Goal: Task Accomplishment & Management: Complete application form

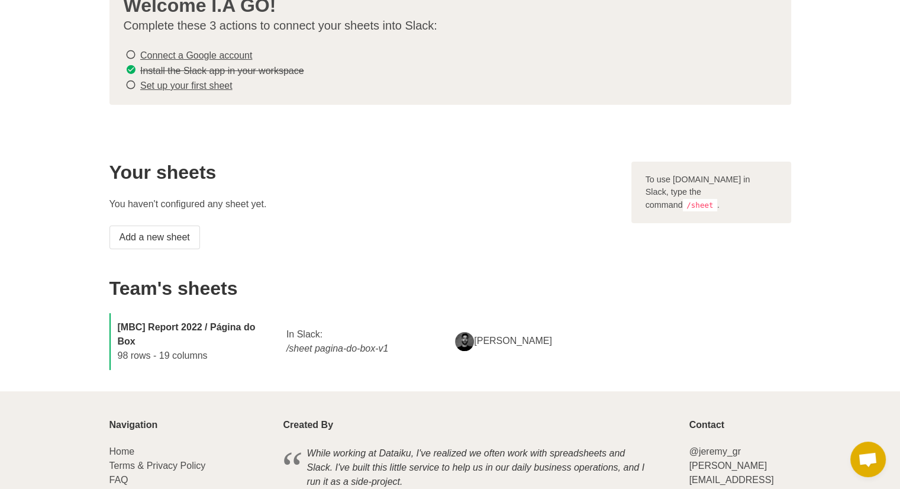
scroll to position [118, 0]
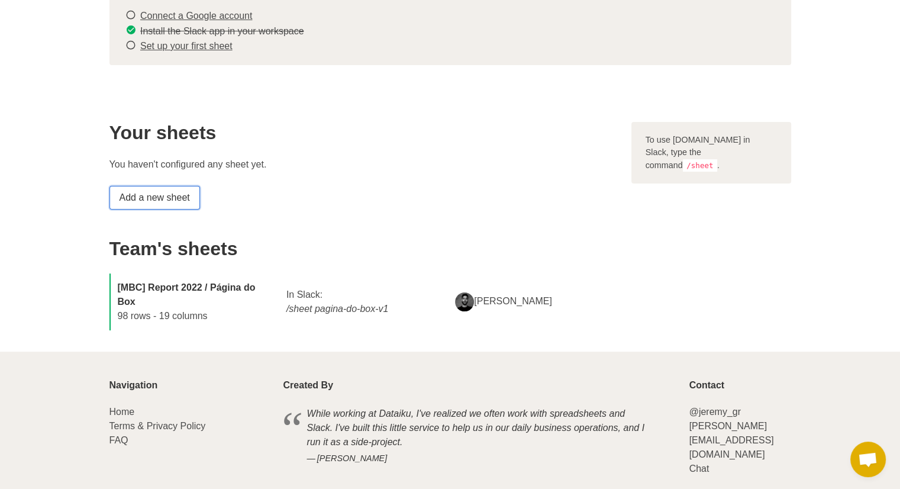
click at [144, 194] on link "Add a new sheet" at bounding box center [155, 198] width 91 height 24
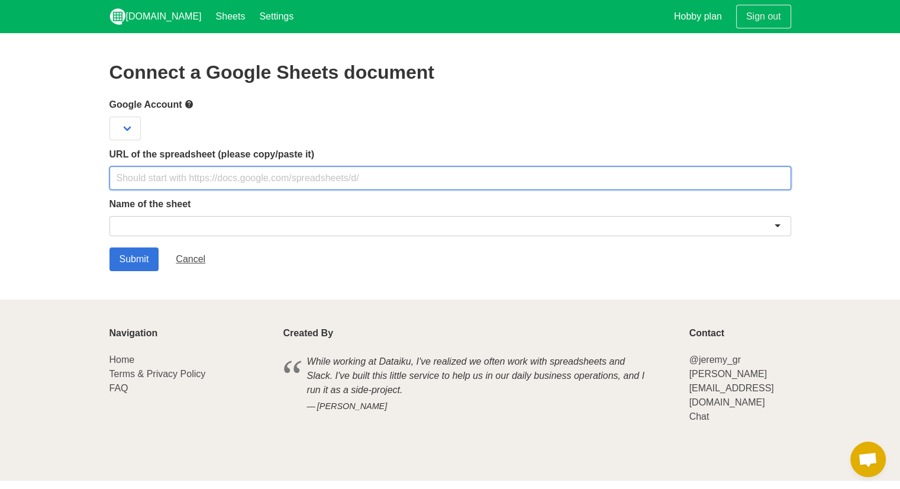
click at [156, 176] on input "text" at bounding box center [451, 178] width 682 height 24
paste input "[URL][DOMAIN_NAME]"
type input "[URL][DOMAIN_NAME]"
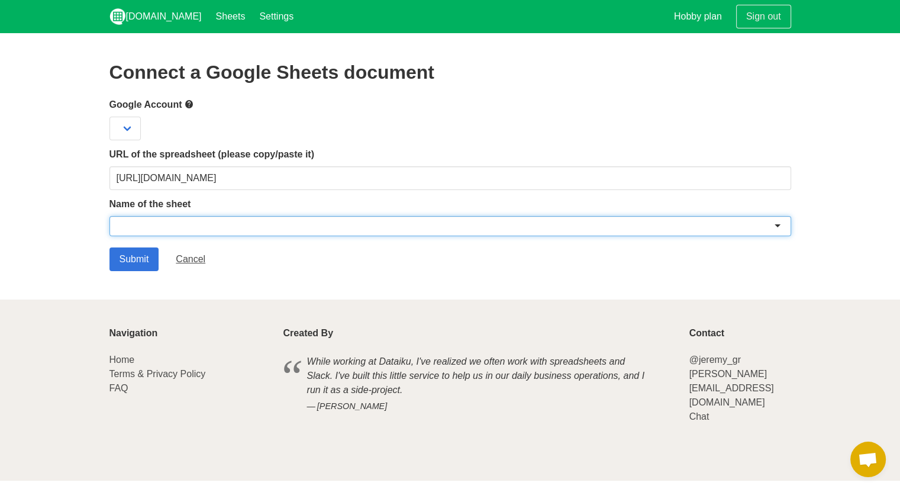
click at [165, 224] on div at bounding box center [451, 226] width 682 height 20
paste input "E-COMMERCE Produtos Loja MBC"
type input "E-COMMERCE Produtos Loja MBC"
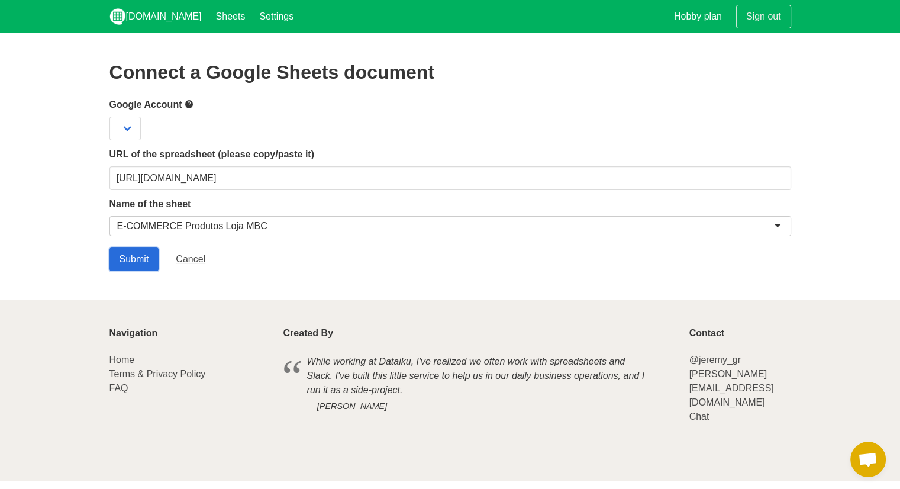
click at [135, 257] on input "Submit" at bounding box center [135, 259] width 50 height 24
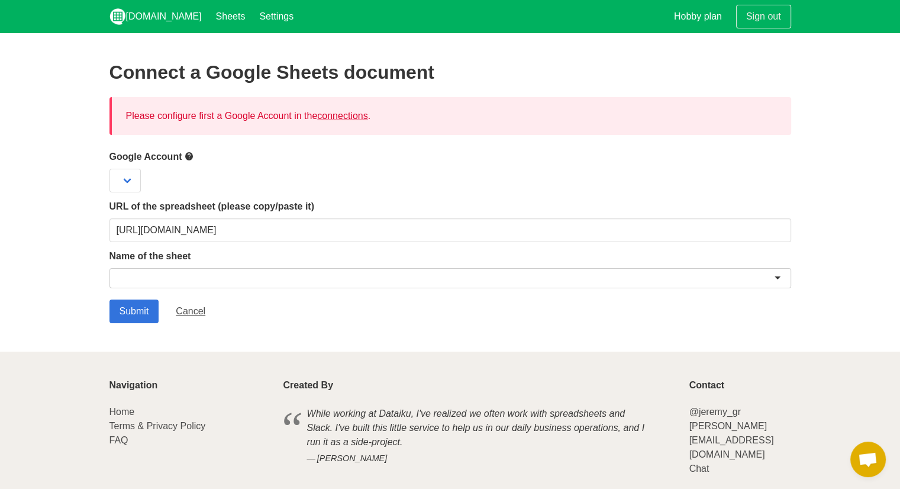
click at [337, 119] on link "connections" at bounding box center [342, 116] width 50 height 10
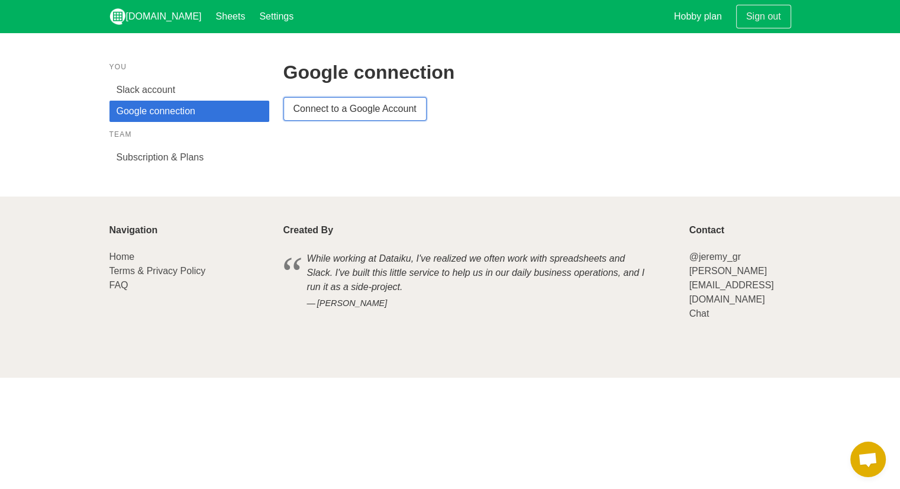
click at [358, 109] on link "Connect to a Google Account" at bounding box center [355, 109] width 143 height 24
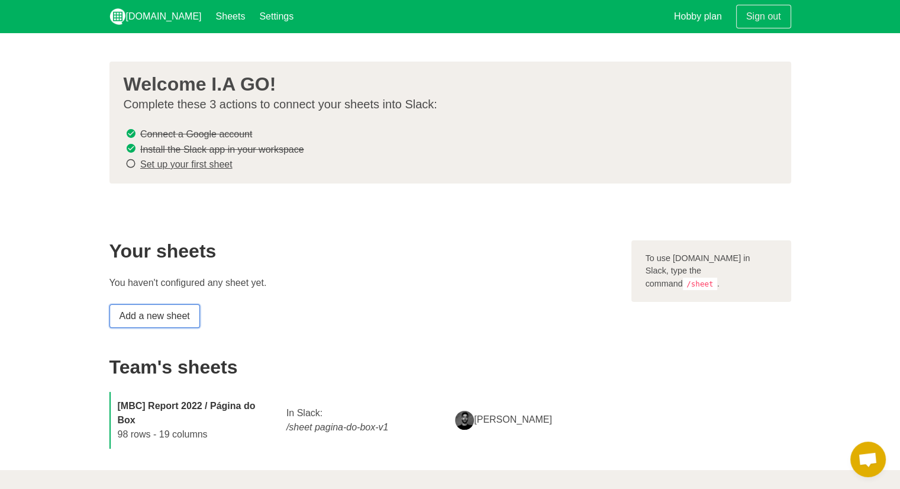
click at [173, 311] on link "Add a new sheet" at bounding box center [155, 316] width 91 height 24
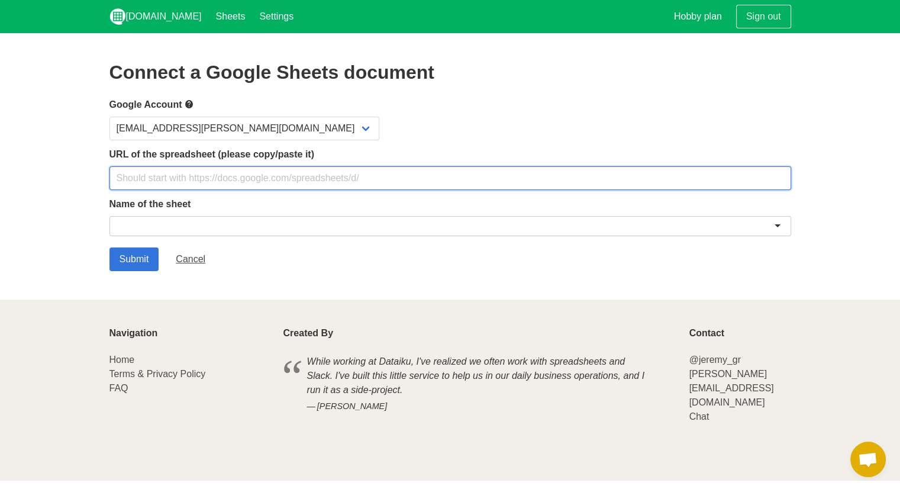
click at [234, 173] on input "text" at bounding box center [451, 178] width 682 height 24
paste input "[URL][DOMAIN_NAME]"
type input "[URL][DOMAIN_NAME]"
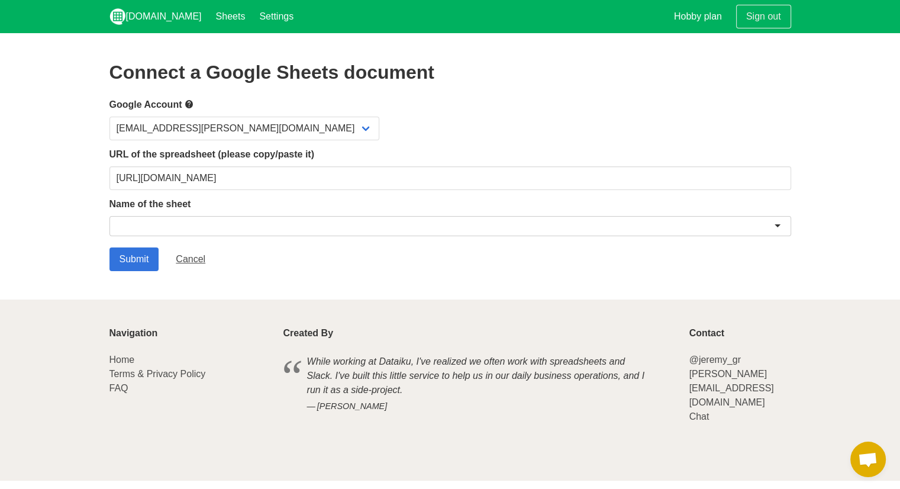
click at [260, 242] on form "Google Account [EMAIL_ADDRESS][PERSON_NAME][DOMAIN_NAME] URL of the spreadsheet…" at bounding box center [451, 184] width 682 height 174
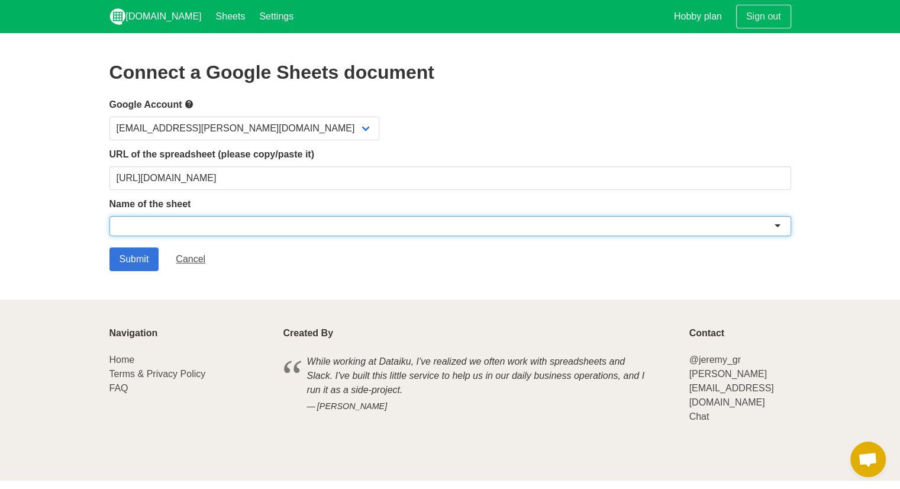
click at [272, 225] on div at bounding box center [451, 226] width 682 height 20
click at [290, 223] on div at bounding box center [451, 226] width 682 height 20
drag, startPoint x: 264, startPoint y: 225, endPoint x: 244, endPoint y: 226, distance: 20.1
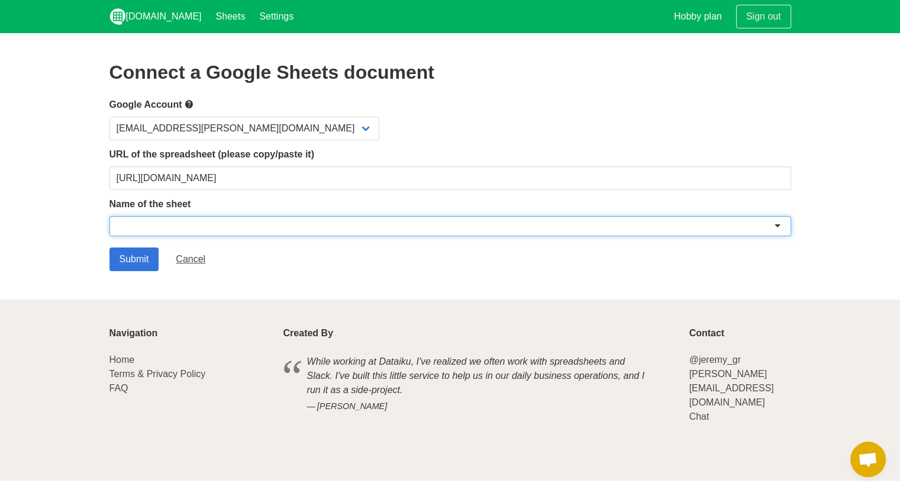
click at [257, 226] on div at bounding box center [451, 226] width 682 height 20
click at [244, 226] on div at bounding box center [451, 226] width 682 height 20
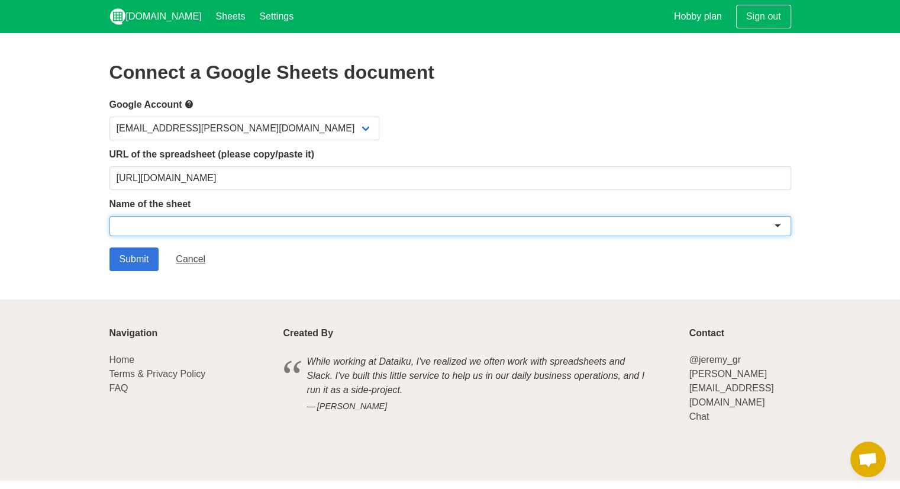
paste input "E-COMMERCE Produtos Loja MBC"
type input "E-COMMERCE Produtos Loja MBC"
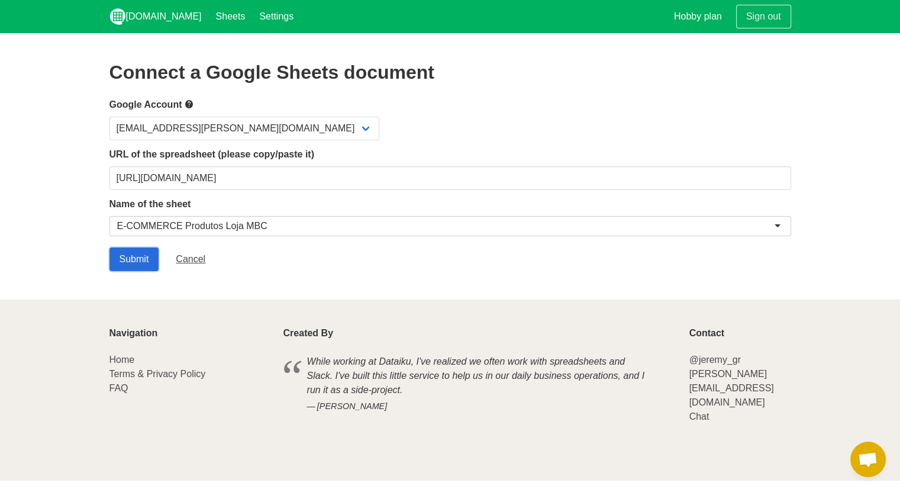
click at [137, 256] on input "Submit" at bounding box center [135, 259] width 50 height 24
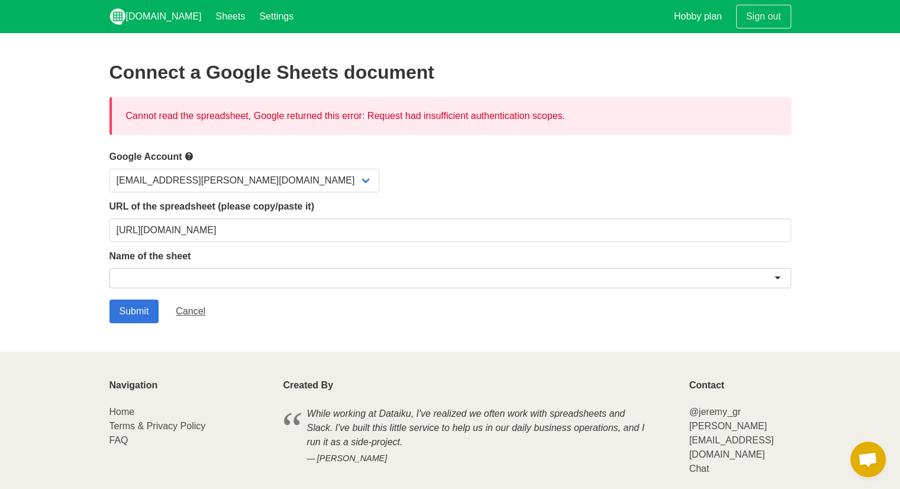
drag, startPoint x: 565, startPoint y: 121, endPoint x: 118, endPoint y: 123, distance: 446.3
click at [118, 123] on div "Cannot read the spreadsheet, Google returned this error: Request had insufficie…" at bounding box center [451, 116] width 682 height 38
copy div "Cannot read the spreadsheet, Google returned this error: Request had insufficie…"
click at [169, 275] on div at bounding box center [451, 278] width 682 height 20
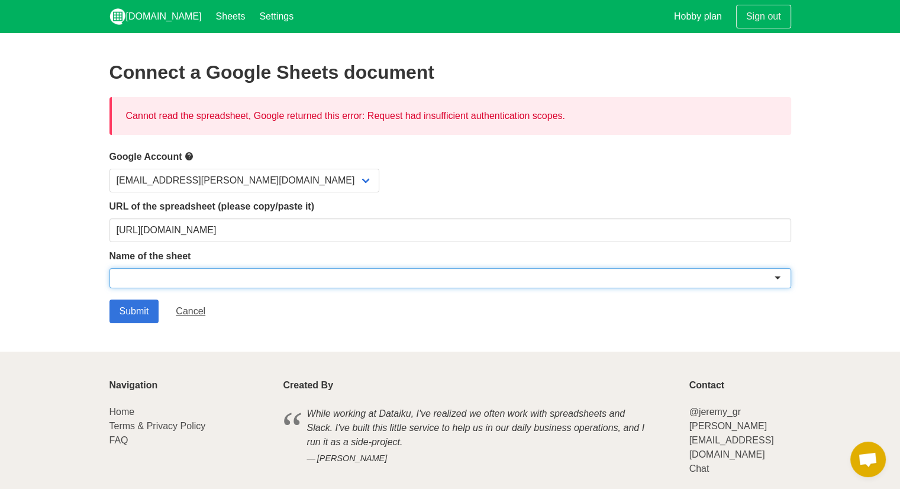
paste input "E-COMMERCE Produtos Loja MBC"
type input "E-COMMERCE Produtos Loja MBC"
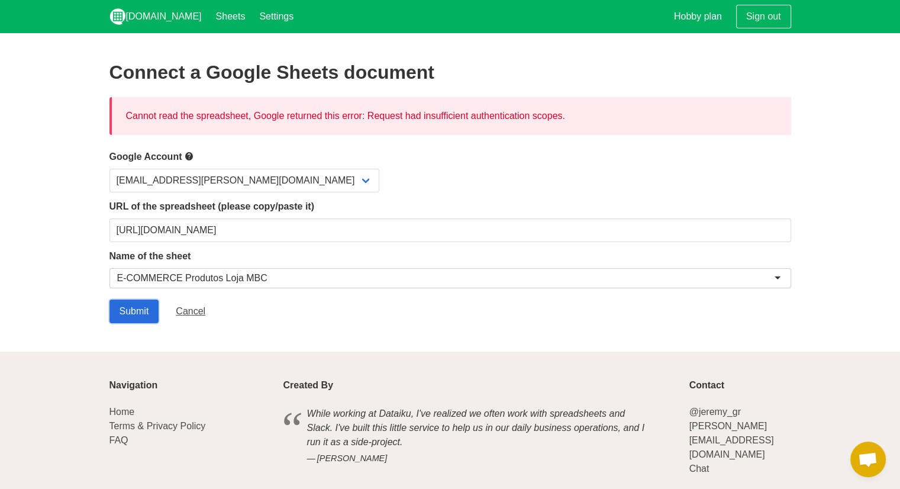
click at [133, 318] on input "Submit" at bounding box center [135, 312] width 50 height 24
click at [181, 276] on div at bounding box center [451, 278] width 682 height 20
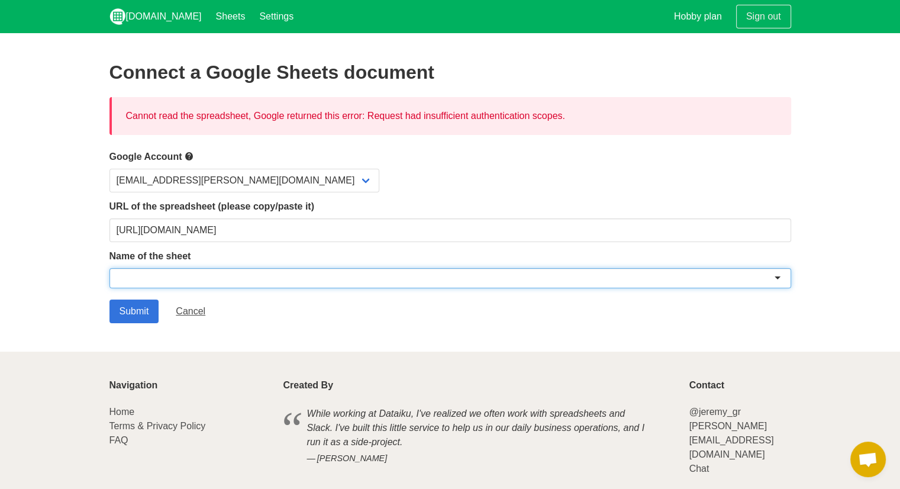
paste input "E-COMMERCE Produtos Loja MBC"
type input "E-COMMERCE Produtos Loja MBC"
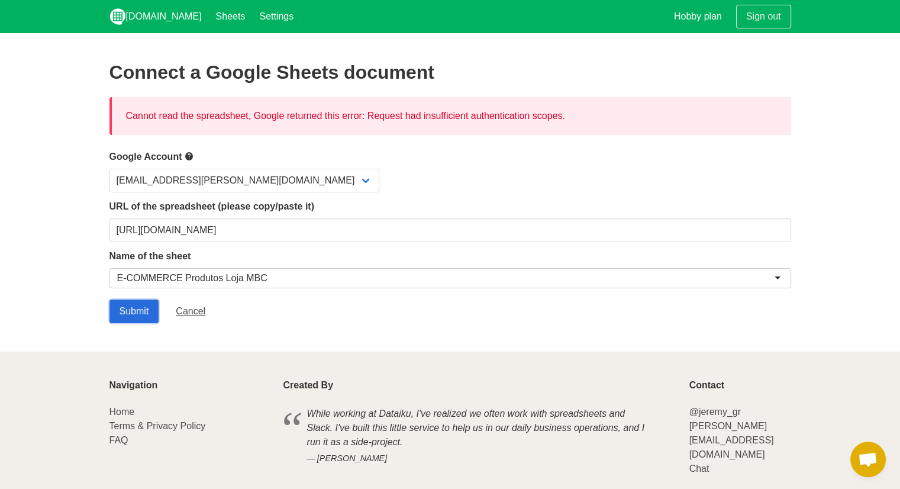
click at [139, 315] on input "Submit" at bounding box center [135, 312] width 50 height 24
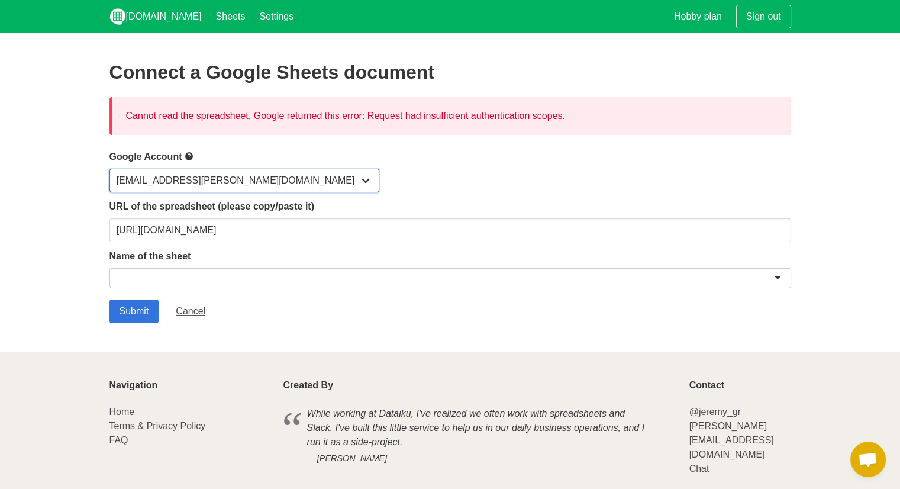
click at [228, 179] on select "[EMAIL_ADDRESS][PERSON_NAME][DOMAIN_NAME]" at bounding box center [245, 181] width 270 height 24
click at [110, 169] on select "[EMAIL_ADDRESS][DOMAIN_NAME]" at bounding box center [245, 181] width 270 height 24
click at [178, 263] on div "Name of the sheet" at bounding box center [451, 270] width 682 height 43
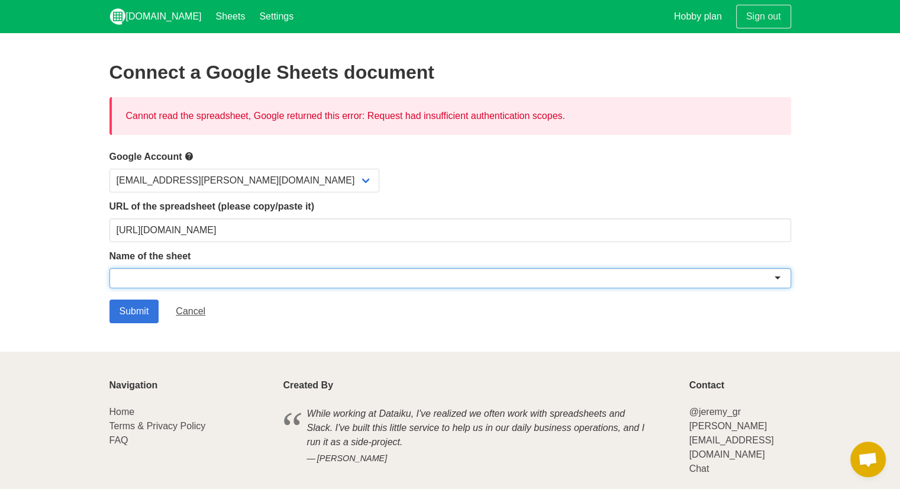
click at [170, 271] on div at bounding box center [451, 278] width 682 height 20
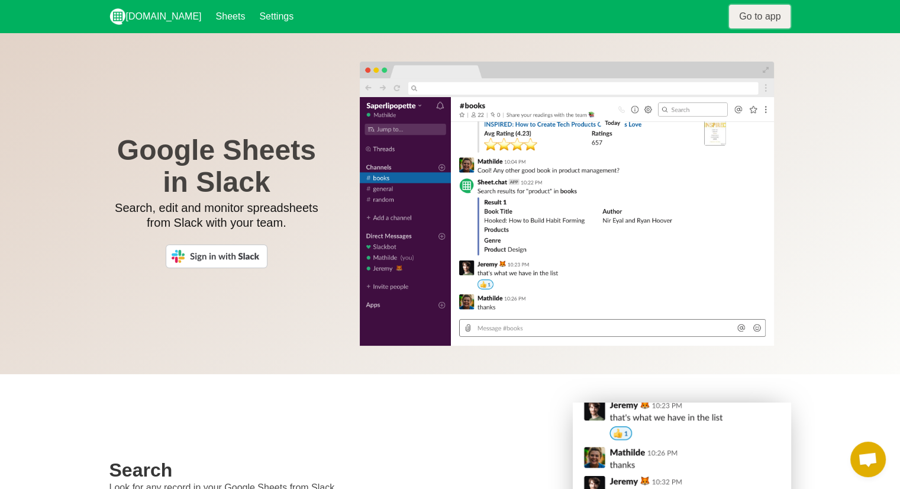
click at [760, 21] on link "Go to app" at bounding box center [760, 17] width 62 height 24
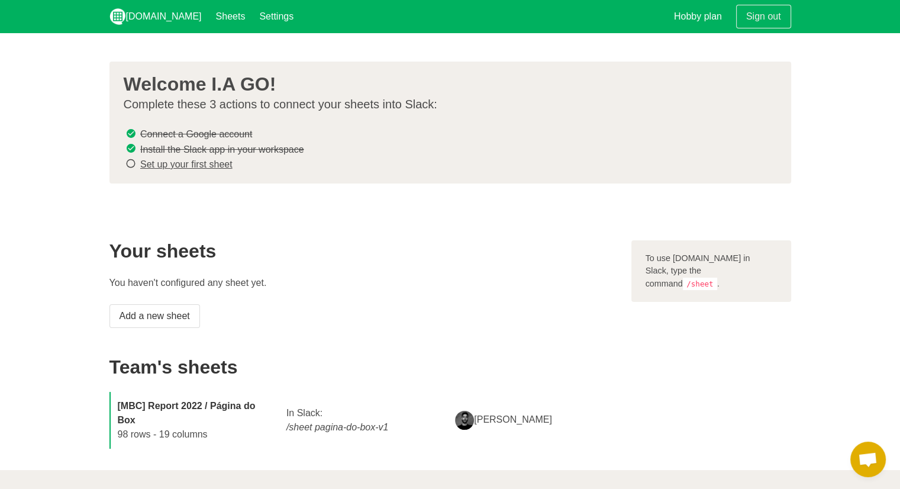
click at [204, 159] on link "Set up your first sheet" at bounding box center [186, 164] width 92 height 10
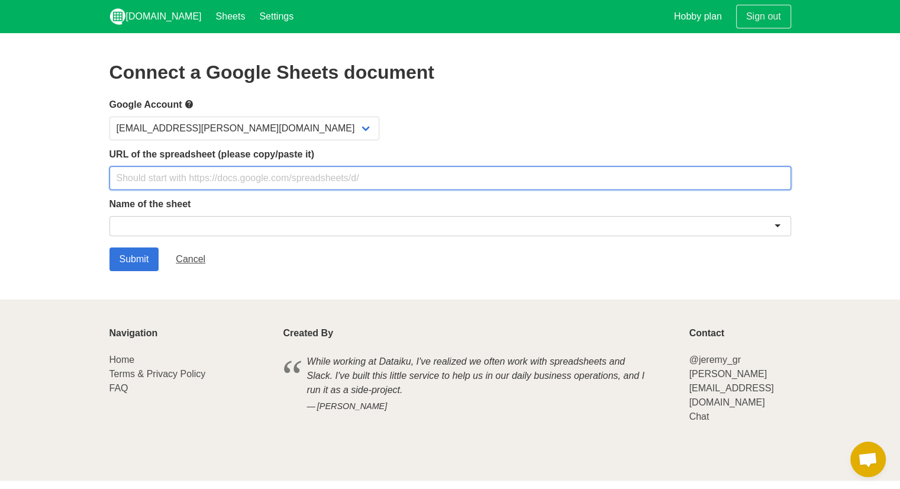
click at [185, 179] on input "text" at bounding box center [451, 178] width 682 height 24
type input "[URL][DOMAIN_NAME]"
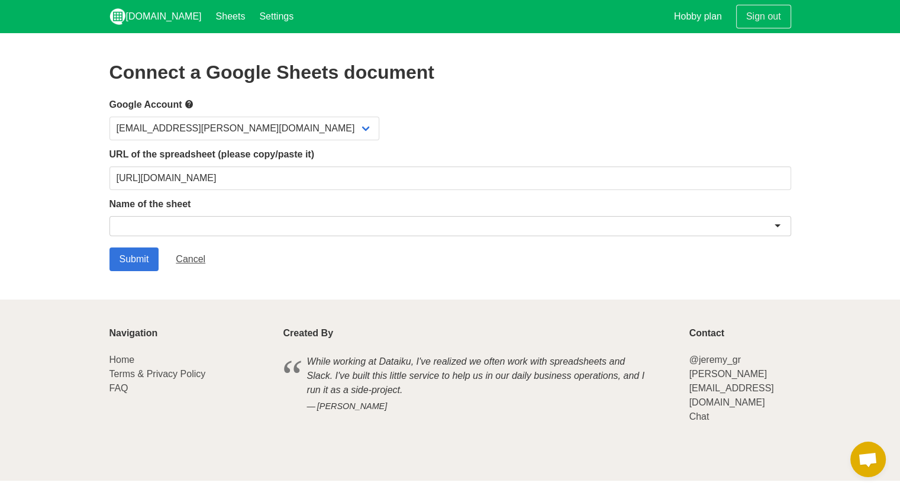
click at [194, 226] on div at bounding box center [451, 226] width 682 height 20
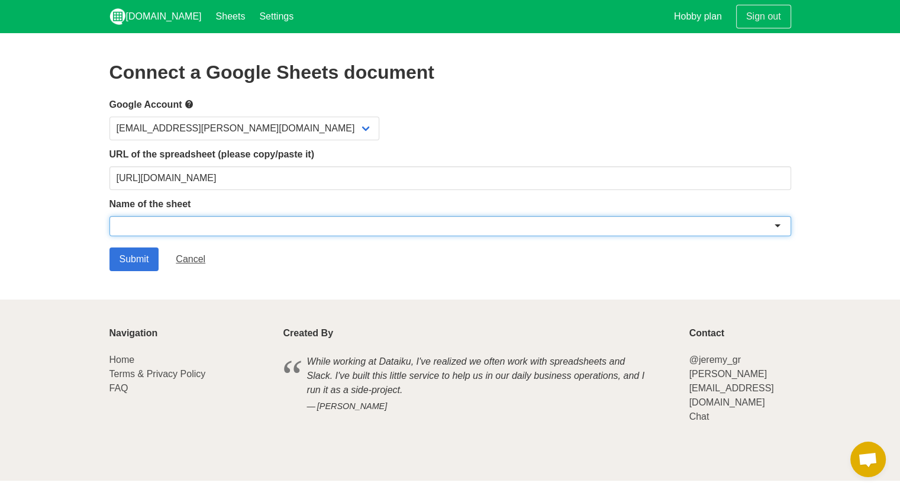
click at [194, 226] on div at bounding box center [451, 226] width 682 height 20
paste input "E-COMMERCE Produtos Loja MBC"
type input "E-COMMERCE Produtos Loja MBC"
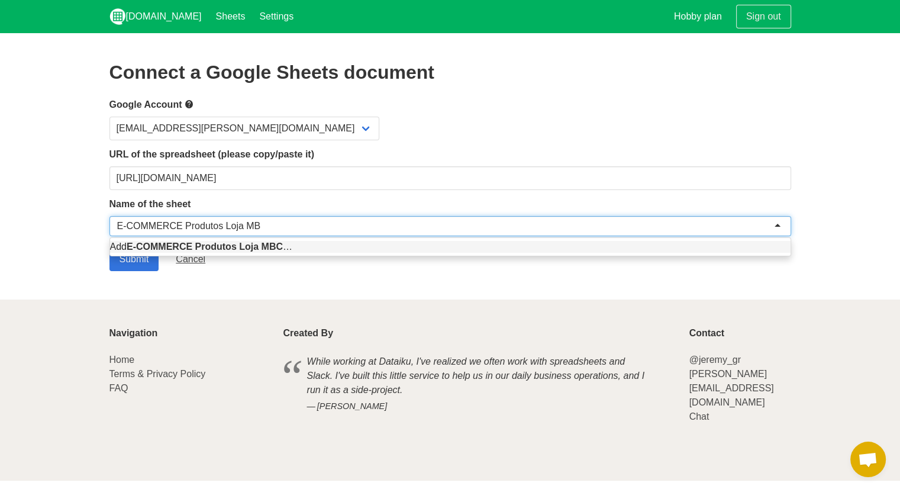
click at [144, 252] on div "Add E-COMMERCE Produtos Loja MBC …" at bounding box center [450, 247] width 681 height 18
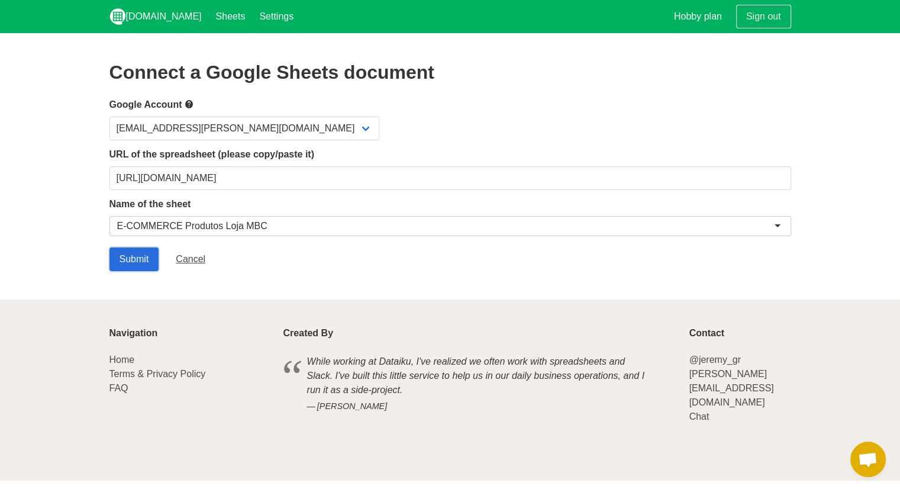
click at [132, 261] on input "Submit" at bounding box center [135, 259] width 50 height 24
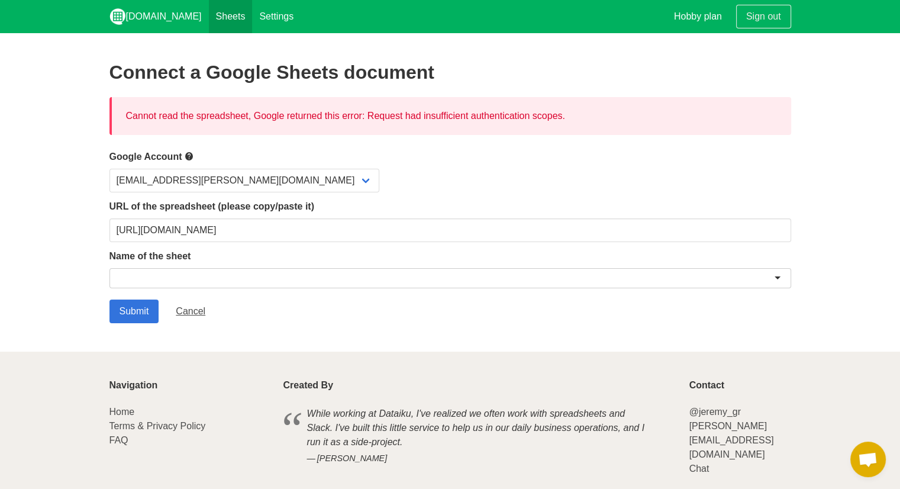
click at [209, 22] on link "Sheets" at bounding box center [231, 16] width 44 height 33
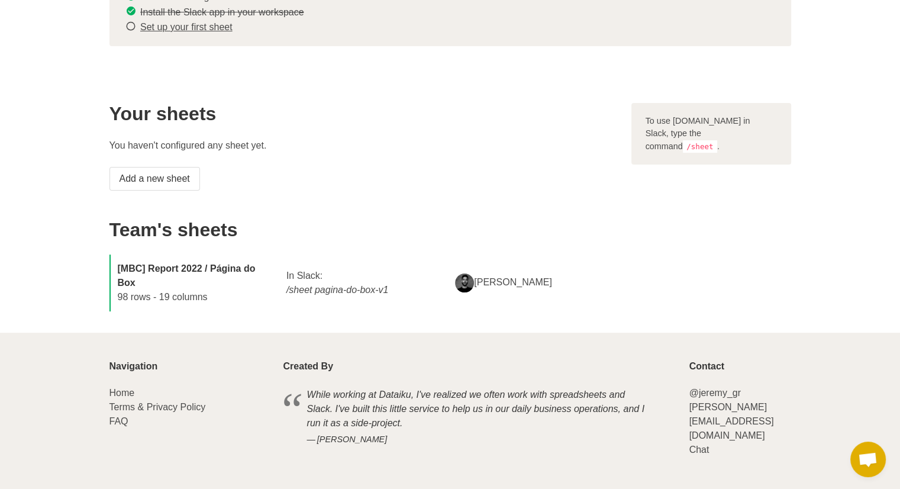
scroll to position [150, 0]
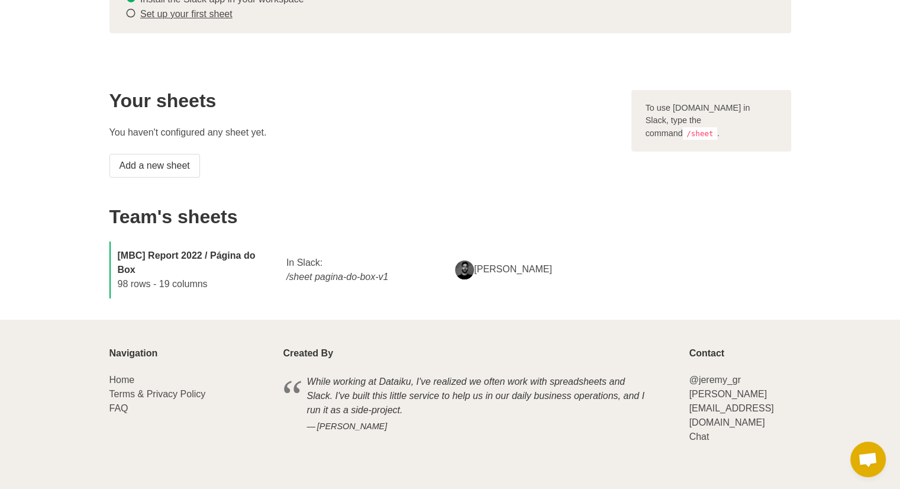
click at [461, 269] on img at bounding box center [464, 269] width 19 height 19
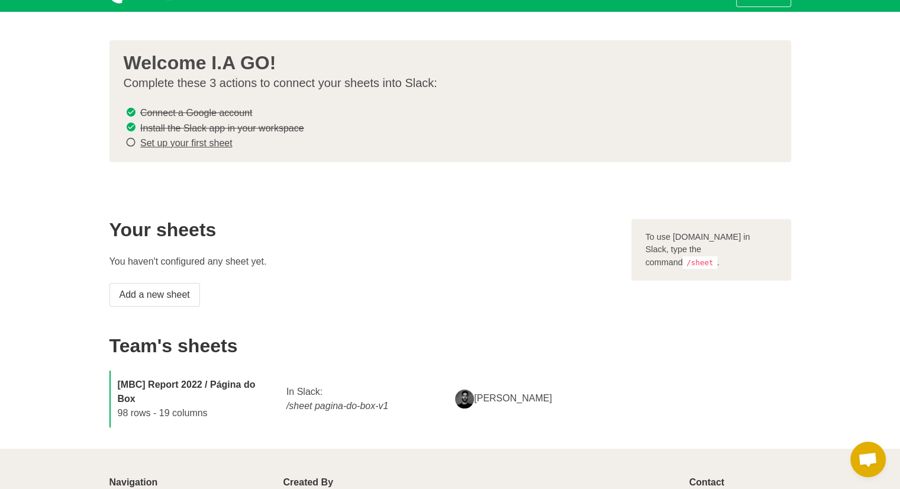
scroll to position [118, 0]
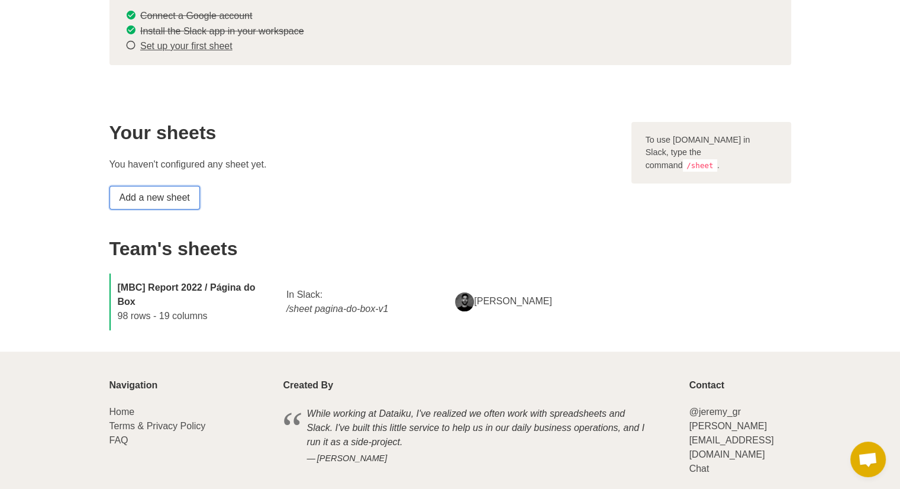
click at [162, 195] on link "Add a new sheet" at bounding box center [155, 198] width 91 height 24
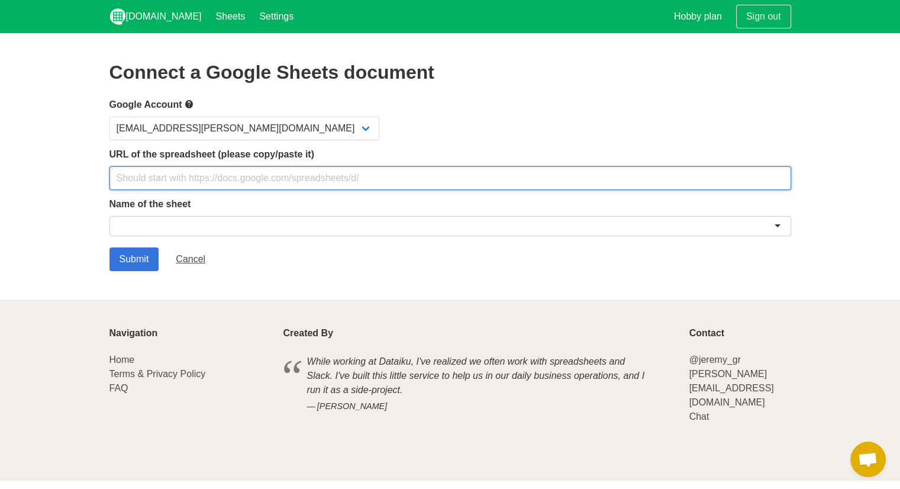
click at [169, 176] on input "text" at bounding box center [451, 178] width 682 height 24
paste input "[URL][DOMAIN_NAME]"
type input "[URL][DOMAIN_NAME]"
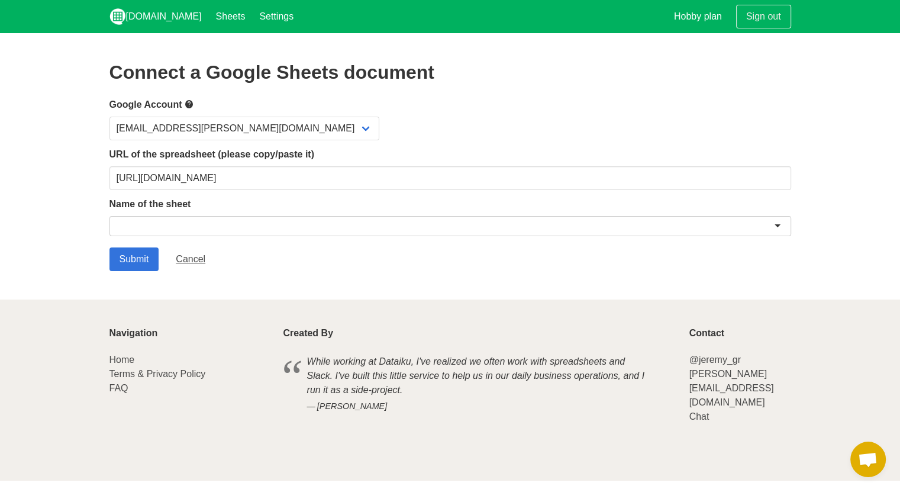
click at [149, 218] on div at bounding box center [451, 226] width 682 height 20
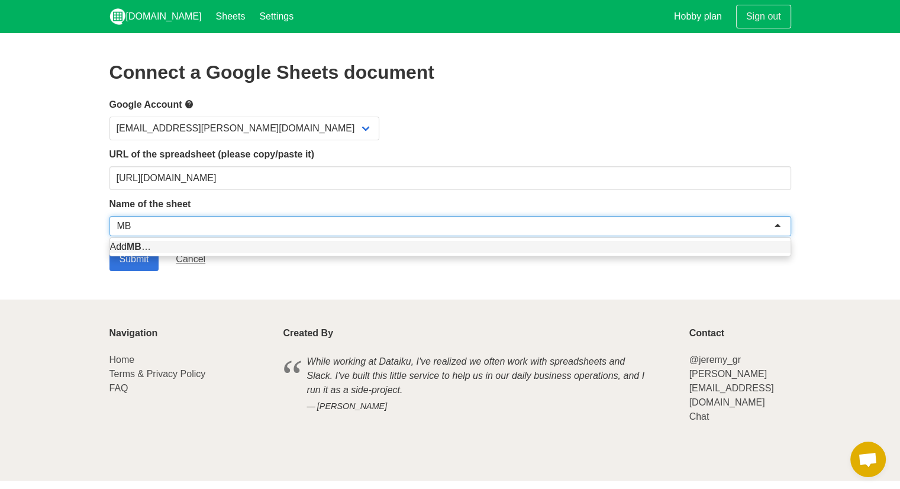
type input "MBC"
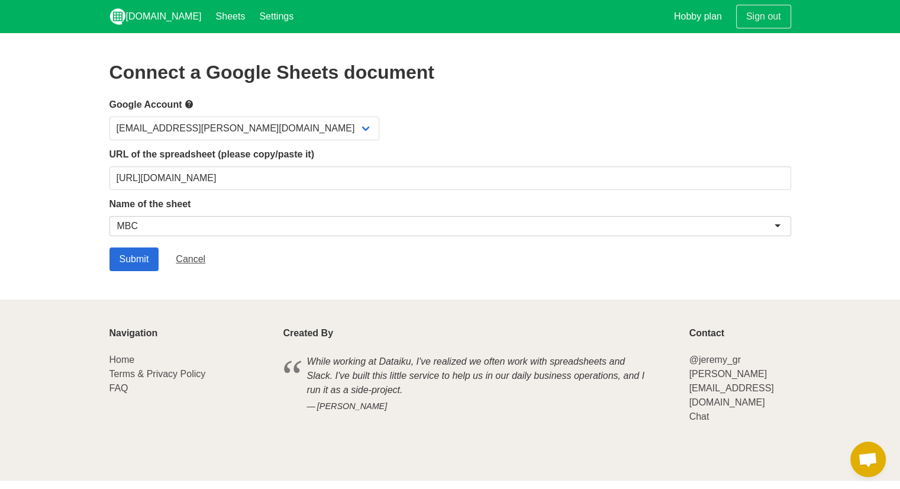
drag, startPoint x: 149, startPoint y: 250, endPoint x: 130, endPoint y: 262, distance: 21.8
click at [128, 263] on input "Submit" at bounding box center [135, 259] width 50 height 24
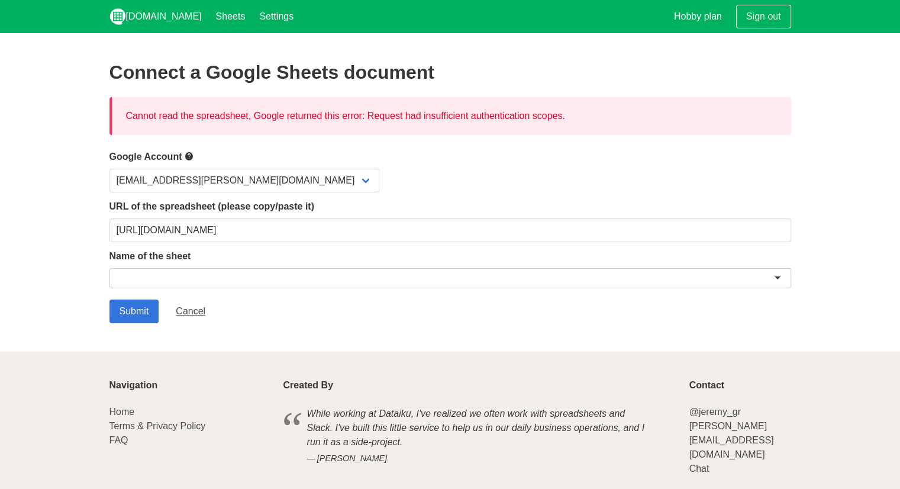
click at [228, 118] on div "Cannot read the spreadsheet, Google returned this error: Request had insufficie…" at bounding box center [451, 116] width 682 height 38
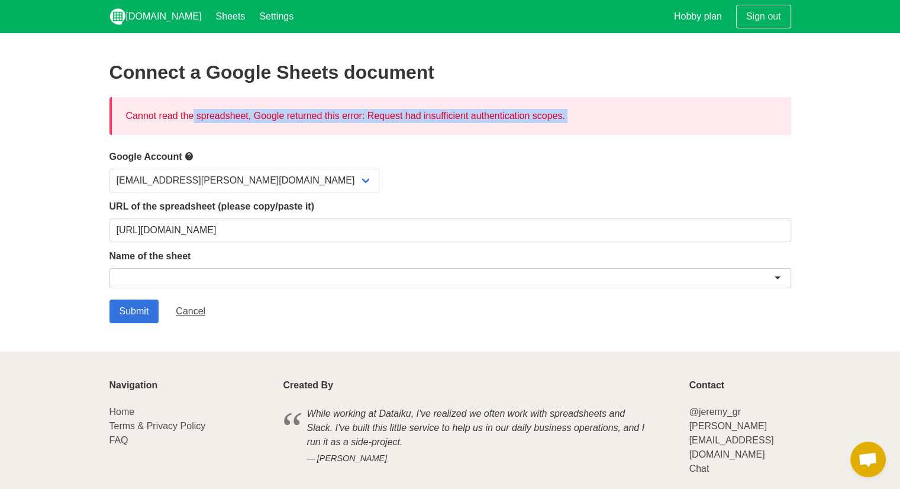
click at [228, 118] on div "Cannot read the spreadsheet, Google returned this error: Request had insufficie…" at bounding box center [451, 116] width 682 height 38
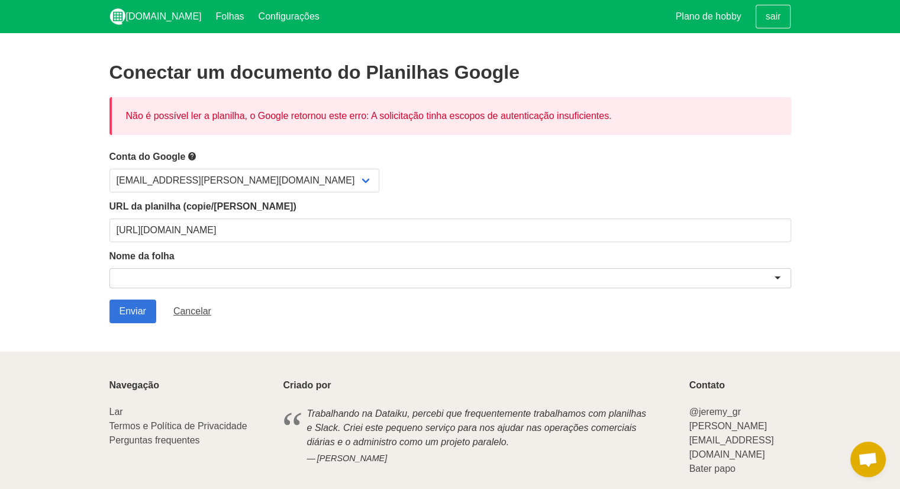
click at [165, 275] on div at bounding box center [451, 278] width 682 height 20
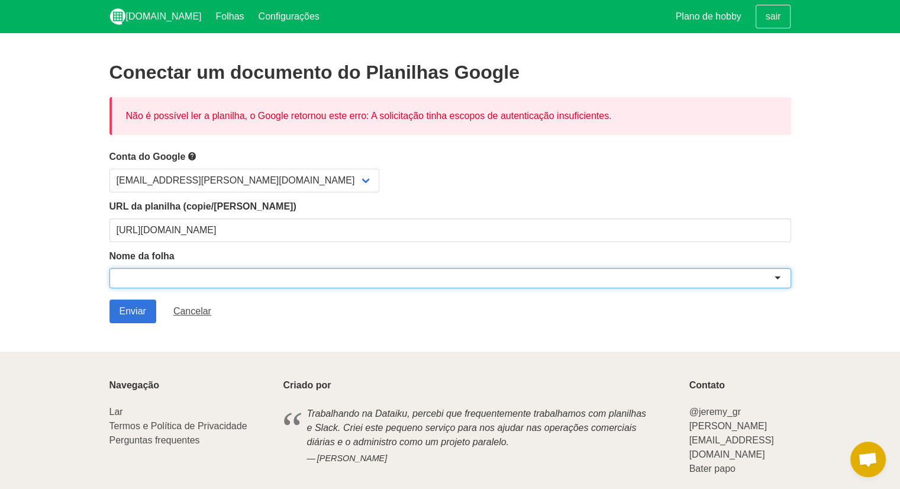
click at [165, 275] on div at bounding box center [451, 278] width 682 height 20
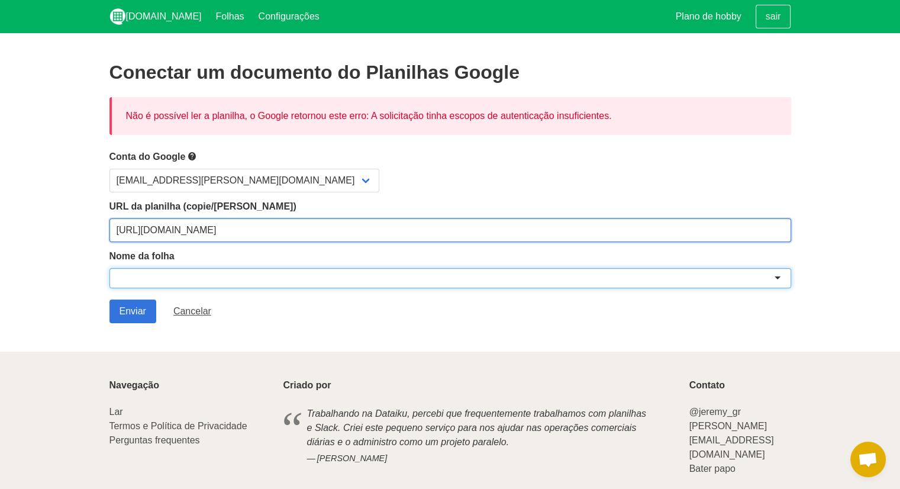
click at [200, 223] on input "[URL][DOMAIN_NAME]" at bounding box center [451, 230] width 682 height 24
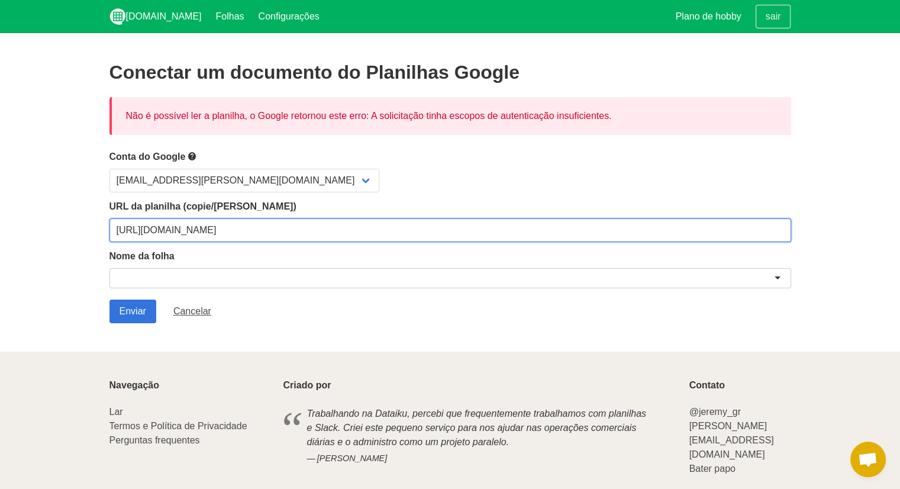
click at [200, 223] on input "[URL][DOMAIN_NAME]" at bounding box center [451, 230] width 682 height 24
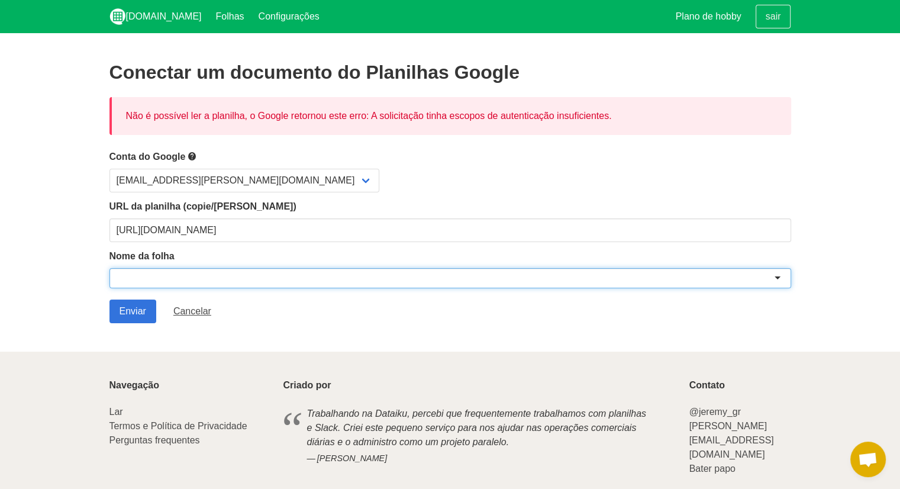
click at [165, 273] on div at bounding box center [451, 278] width 682 height 20
paste input "E-COMMERCE Produtos Loja MBC"
type input "E-COMMERCE Produtos Loja MBC"
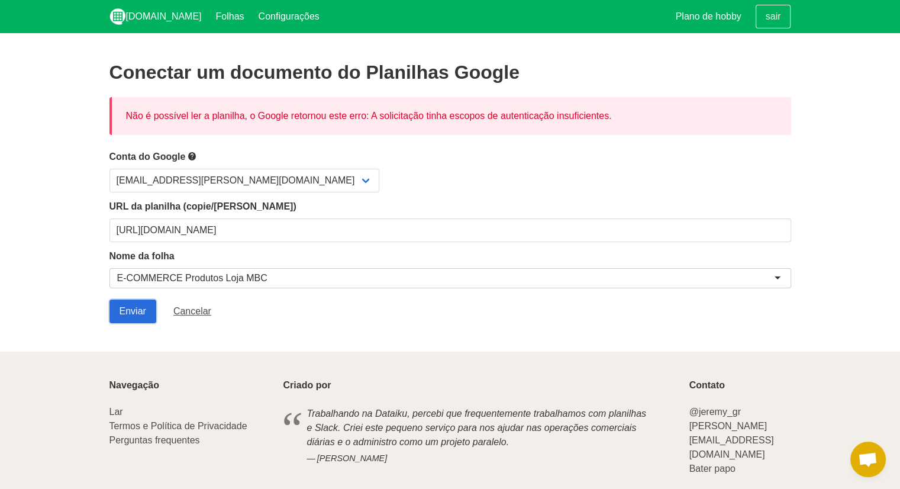
click at [134, 312] on input "Enviar" at bounding box center [133, 312] width 47 height 24
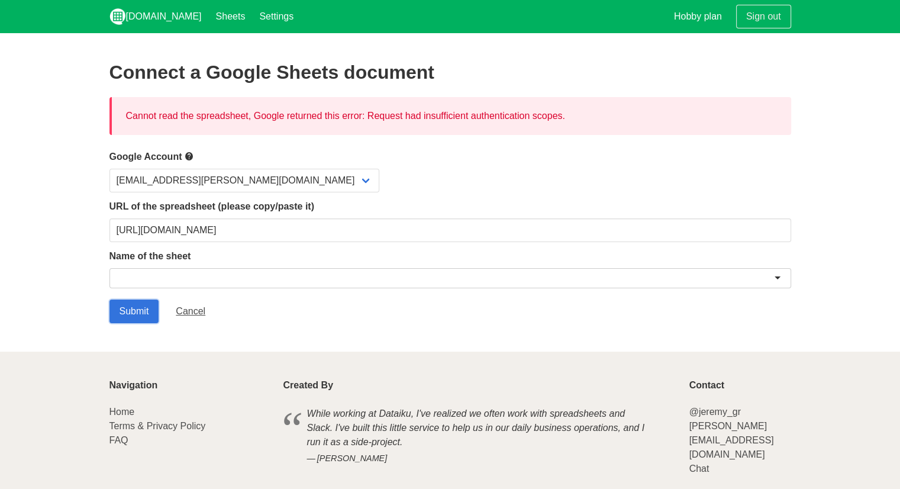
click at [134, 312] on input "Submit" at bounding box center [135, 312] width 50 height 24
click at [220, 173] on select "[EMAIL_ADDRESS][PERSON_NAME][DOMAIN_NAME]" at bounding box center [245, 181] width 270 height 24
click at [110, 169] on select "[EMAIL_ADDRESS][PERSON_NAME][DOMAIN_NAME]" at bounding box center [245, 181] width 270 height 24
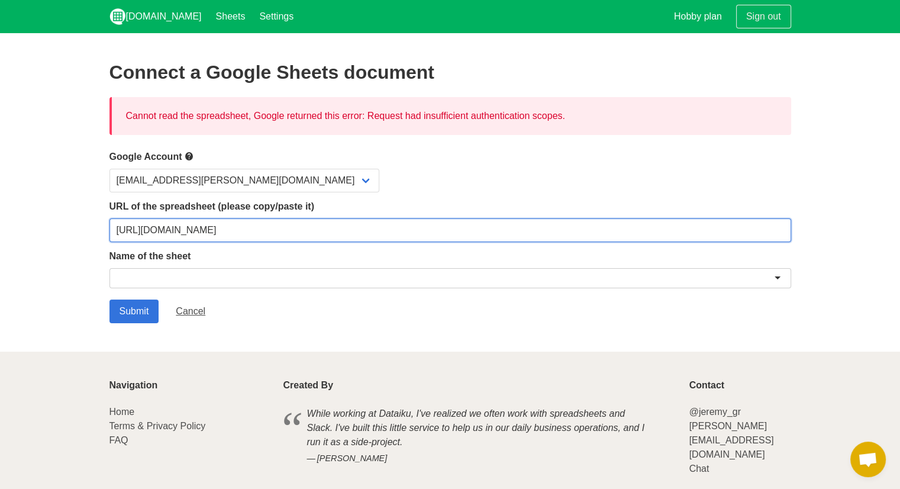
click at [192, 230] on input "[URL][DOMAIN_NAME]" at bounding box center [451, 230] width 682 height 24
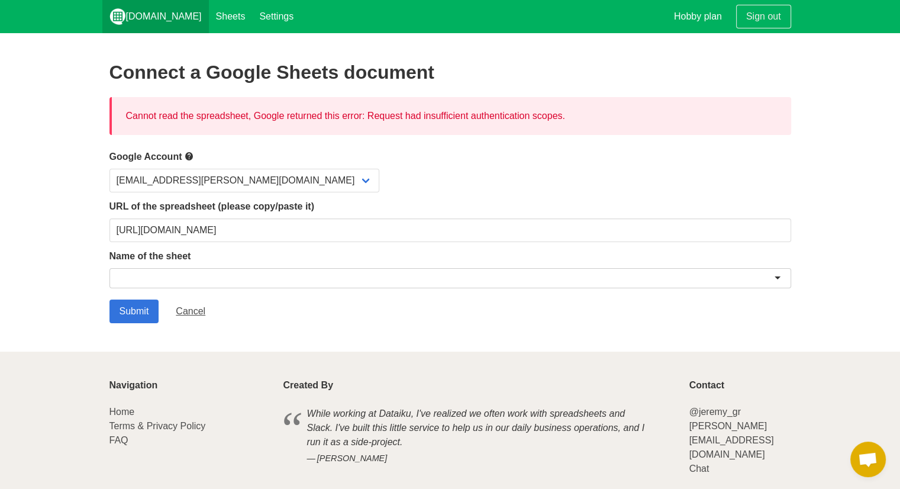
click at [158, 20] on link "[DOMAIN_NAME]" at bounding box center [155, 16] width 107 height 33
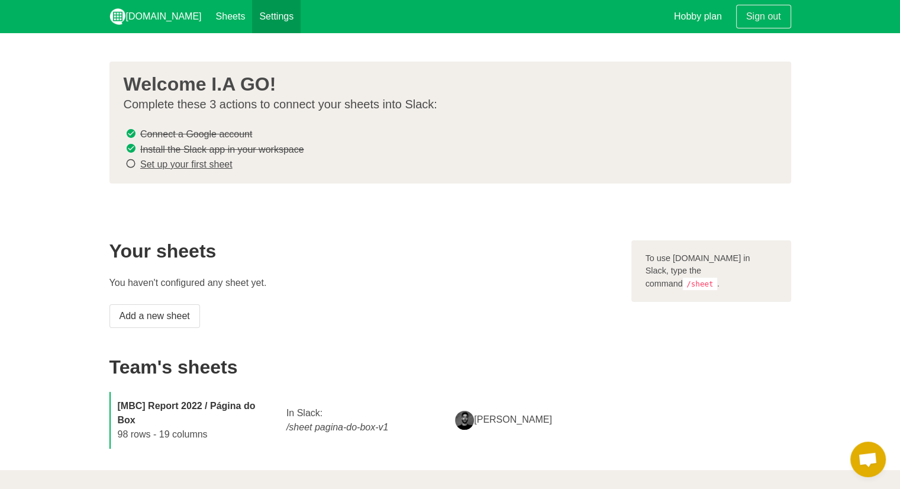
click at [257, 21] on link "Settings" at bounding box center [276, 16] width 49 height 33
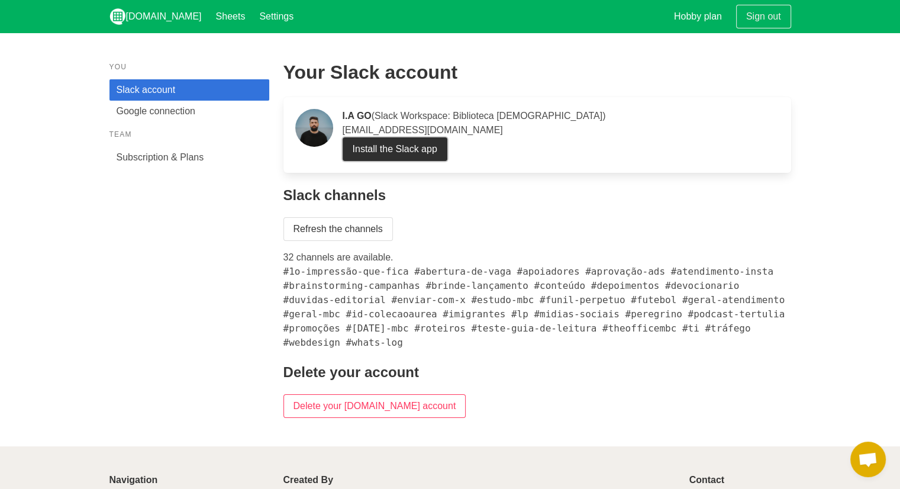
click at [401, 152] on link "Install the Slack app" at bounding box center [395, 149] width 105 height 24
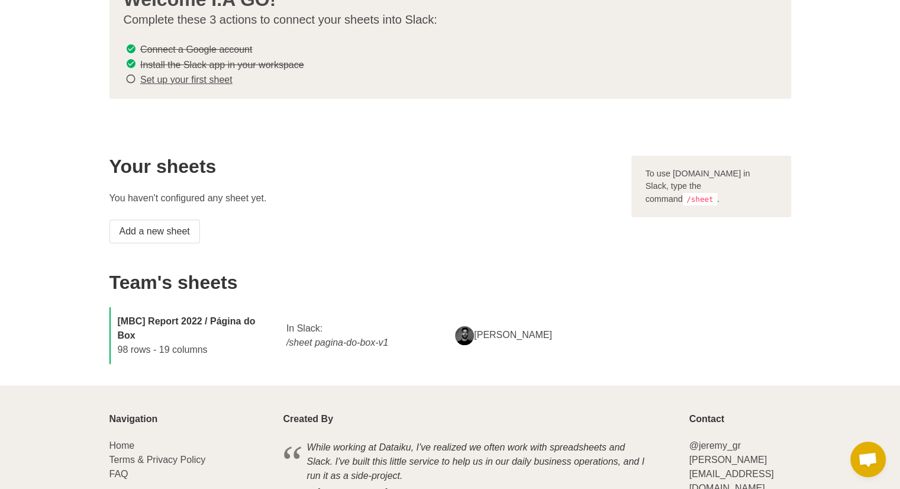
scroll to position [150, 0]
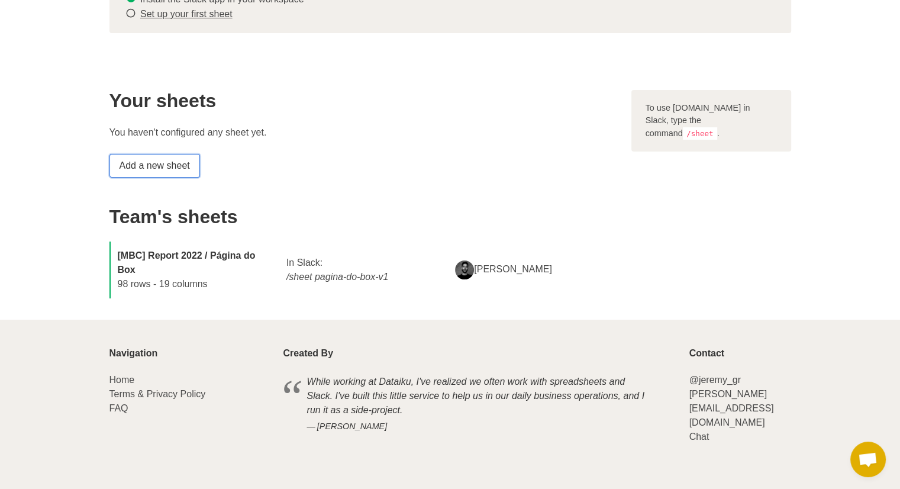
click at [170, 160] on link "Add a new sheet" at bounding box center [155, 166] width 91 height 24
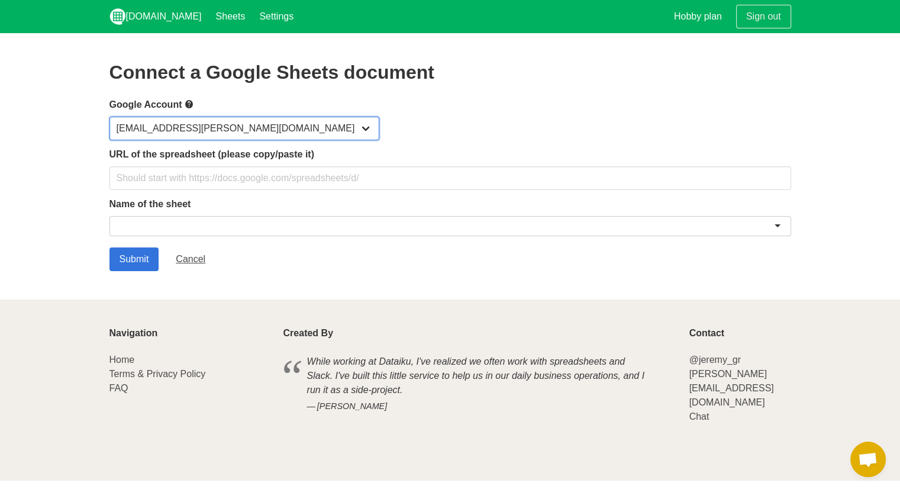
click at [278, 130] on select "[EMAIL_ADDRESS][PERSON_NAME][DOMAIN_NAME]" at bounding box center [245, 129] width 270 height 24
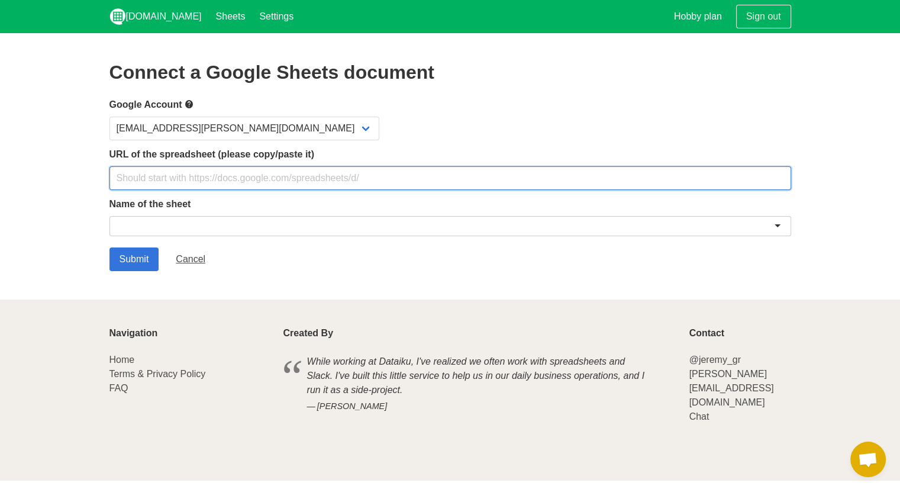
click at [170, 173] on input "text" at bounding box center [451, 178] width 682 height 24
paste input "E-COMMERCE Produtos Loja MBC"
type input "E-COMMERCE Produtos Loja MBC"
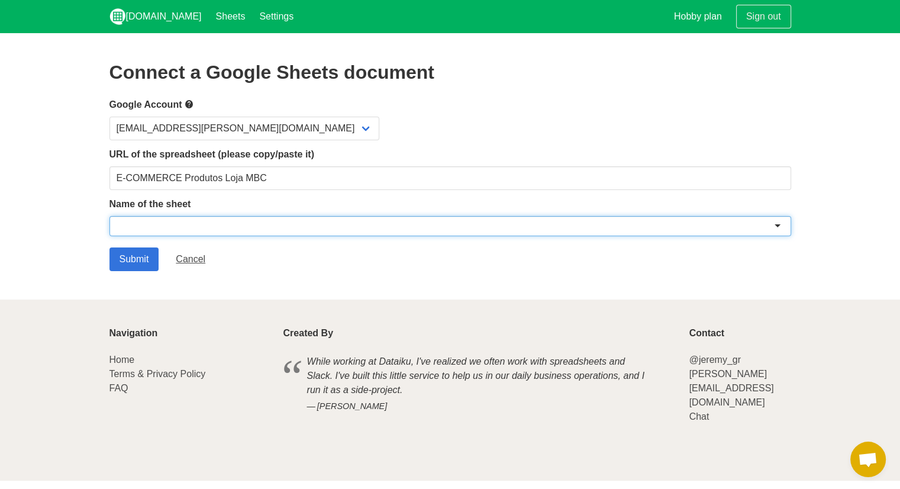
click at [173, 226] on div at bounding box center [451, 226] width 682 height 20
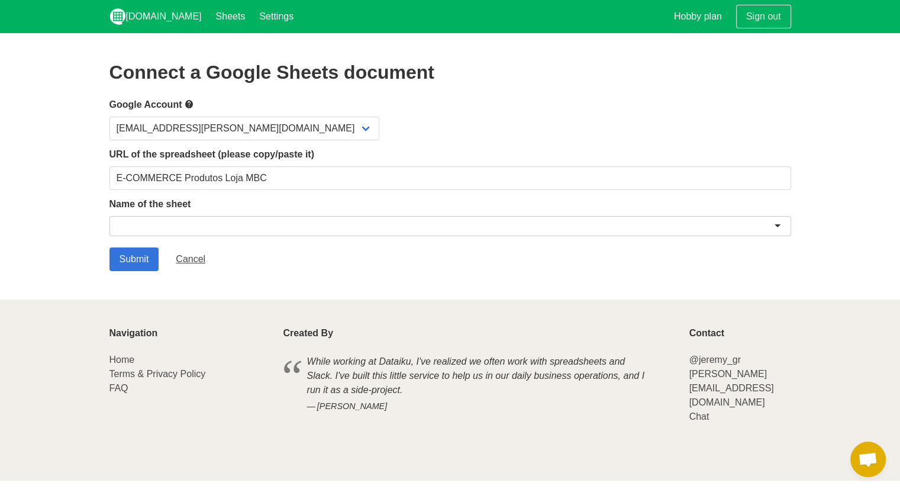
click at [759, 83] on div "Connect a Google Sheets document Google Account [EMAIL_ADDRESS][PERSON_NAME][DO…" at bounding box center [451, 167] width 682 height 210
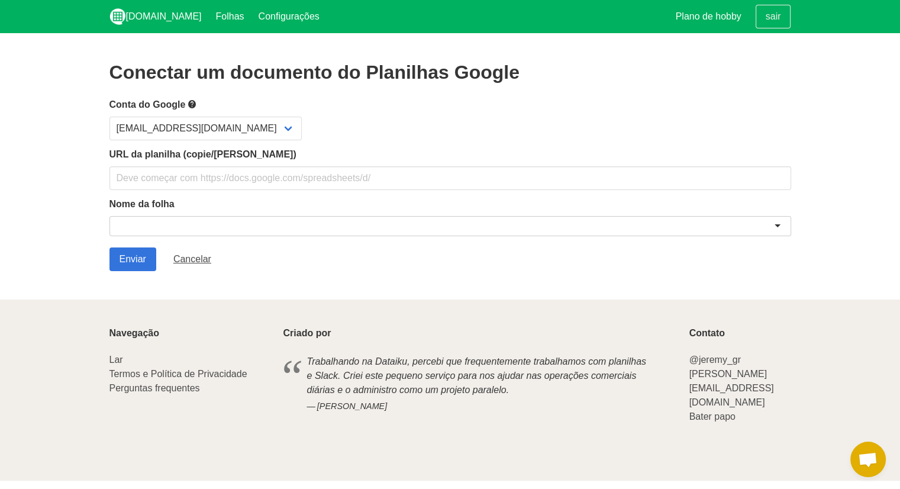
click at [224, 190] on form "Conta do Google [EMAIL_ADDRESS][DOMAIN_NAME] URL da planilha (copie/[PERSON_NAM…" at bounding box center [451, 184] width 682 height 174
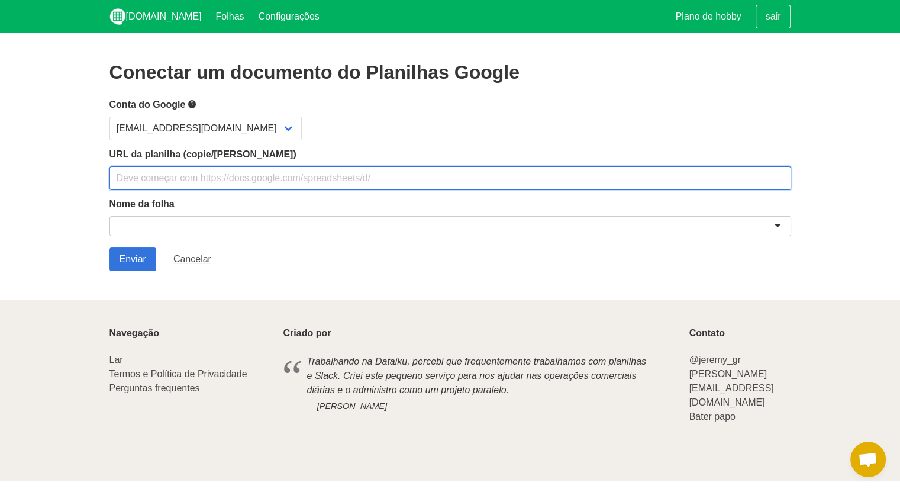
click at [224, 182] on input "text" at bounding box center [451, 178] width 682 height 24
paste input "https://docs.google.com/spreadsheets/d/1qbVfugCG0Haq4PHLwQndtRlanUEmozDjhS86V9b…"
drag, startPoint x: 527, startPoint y: 183, endPoint x: 710, endPoint y: 192, distance: 182.5
click at [710, 192] on form "Conta do Google yago.araujo@bibliotecacatolica.com.br URL da planilha (copie/co…" at bounding box center [451, 184] width 682 height 174
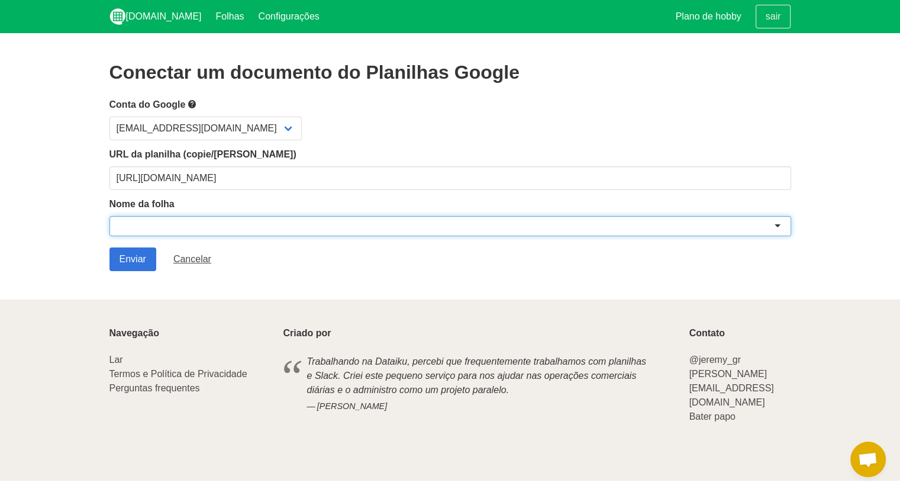
click at [432, 222] on div at bounding box center [451, 226] width 682 height 20
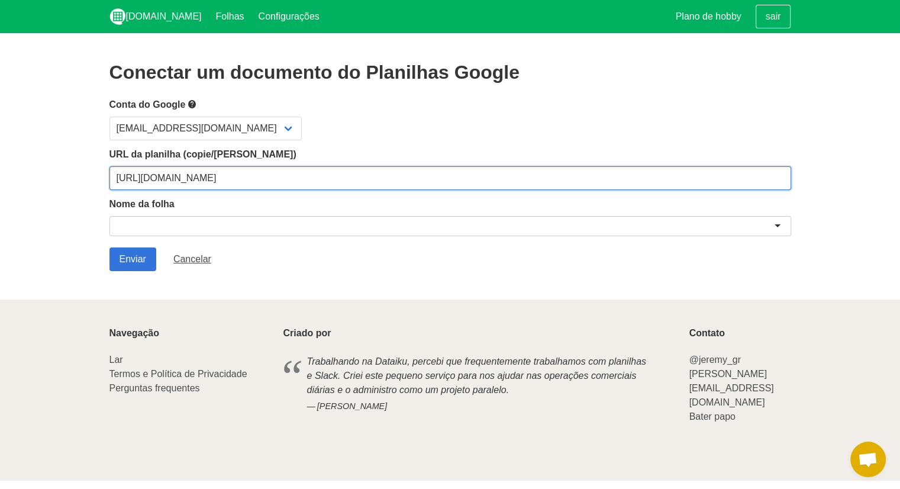
click at [548, 179] on input "https://docs.google.com/spreadsheets/d/1qbVfugCG0Haq4PHLwQndtRlanUEmozDjhS86V9b…" at bounding box center [451, 178] width 682 height 24
type input "https://docs.google.com/spreadsheets/d/1qbVfugCG0Haq4PHLwQndtRlanUEmozDjhS86V9b…"
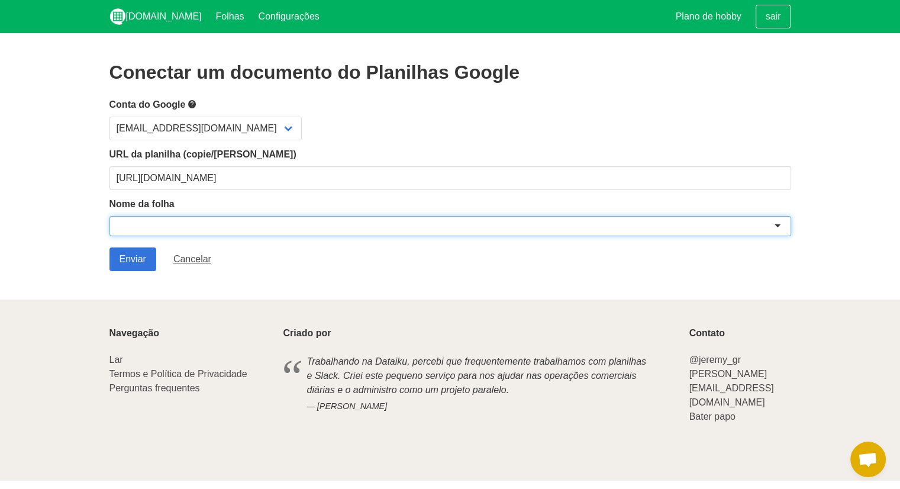
click at [428, 227] on div at bounding box center [451, 226] width 682 height 20
paste input "E-COMMERCE Produtos Loja MBC"
type input "E-COMMERCE Produtos Loja MBC"
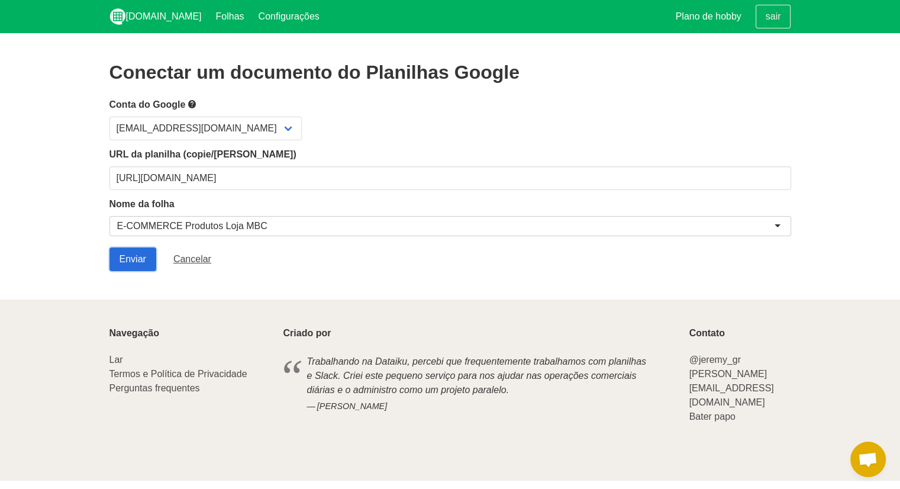
click at [137, 253] on input "Enviar" at bounding box center [133, 259] width 47 height 24
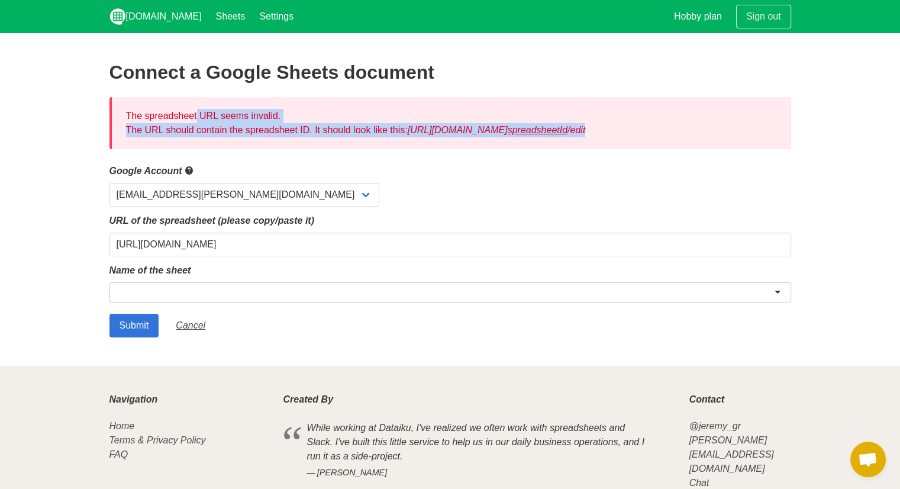
drag, startPoint x: 114, startPoint y: 111, endPoint x: 662, endPoint y: 128, distance: 548.4
click at [662, 128] on div "The spreadsheet URL seems invalid. The URL should contain the spreadsheet ID. I…" at bounding box center [451, 123] width 682 height 52
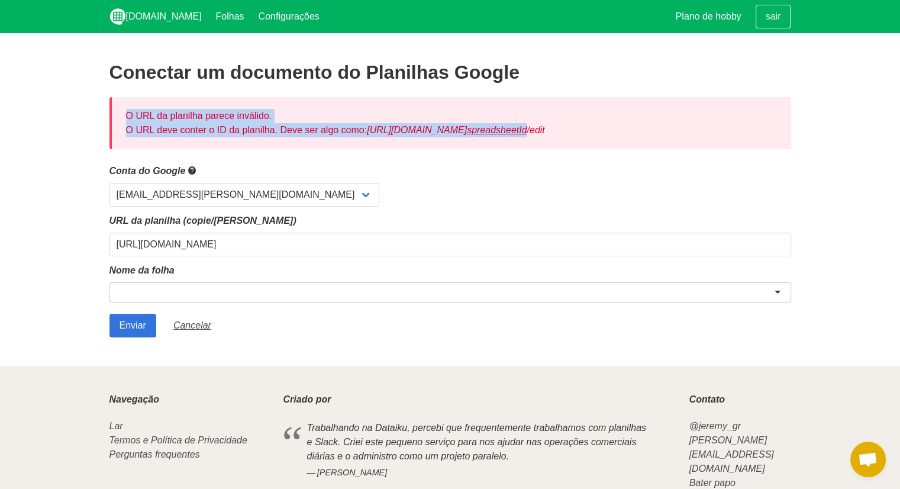
click at [679, 123] on div "O URL da planilha parece inválido. O URL deve conter o ID da planilha. Deve ser…" at bounding box center [451, 123] width 682 height 52
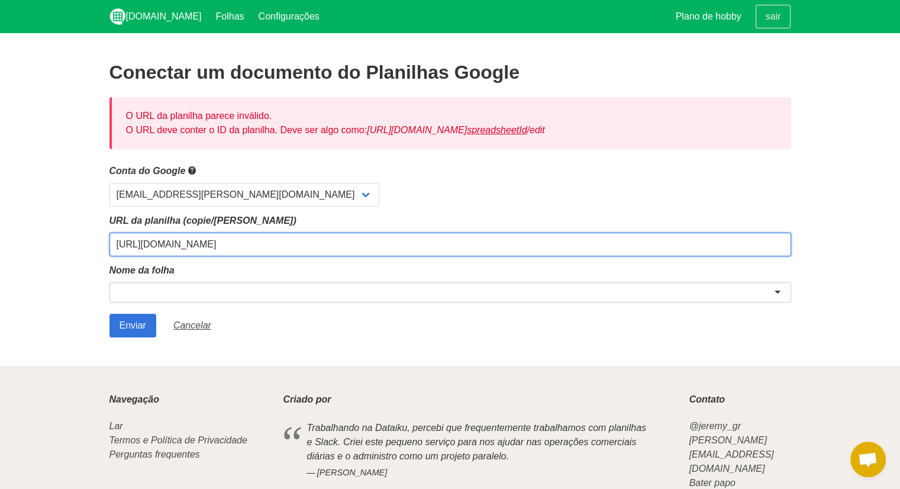
click at [217, 244] on input "[URL][DOMAIN_NAME]" at bounding box center [451, 245] width 682 height 24
paste input "/1MDOoRUqF_rWtZiVKaYRX5h5y5EoqHb3IAtZZCWrtRek/edit?gid=865385012#gid=865385012"
click at [121, 249] on input "/1MDOoRUqF_rWtZiVKaYRX5h5y5EoqHb3IAtZZCWrtRek/edit?gid=865385012#gid=865385012" at bounding box center [451, 245] width 682 height 24
type input "1MDOoRUqF_rWtZiVKaYRX5h5y5EoqHb3IAtZZCWrtRek/edit?gid=865385012#gid=865385012"
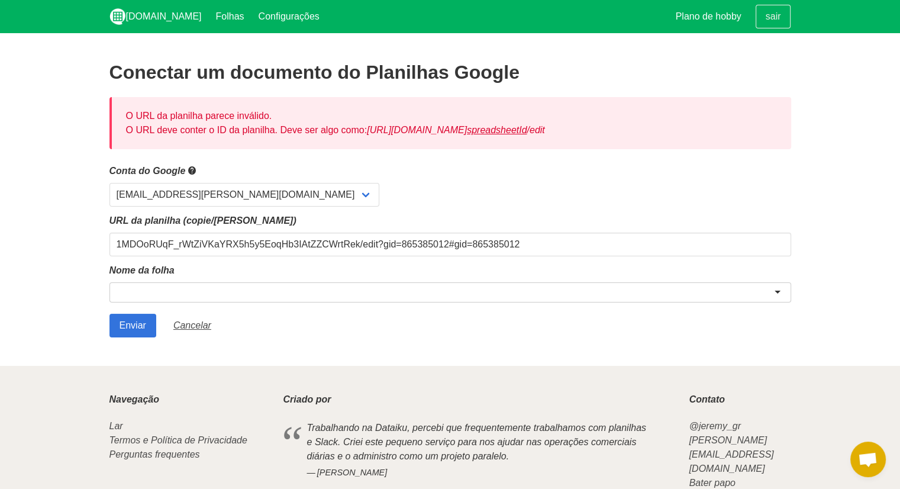
click at [134, 287] on div at bounding box center [451, 292] width 682 height 20
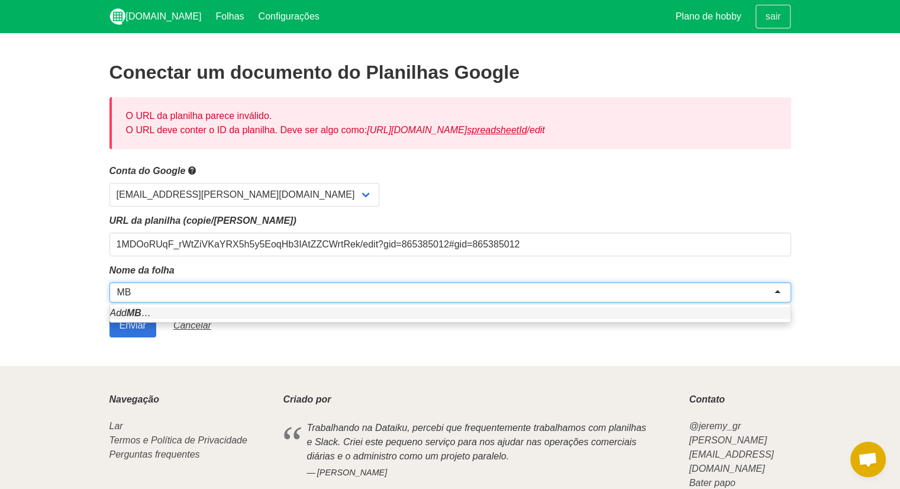
type input "MBC"
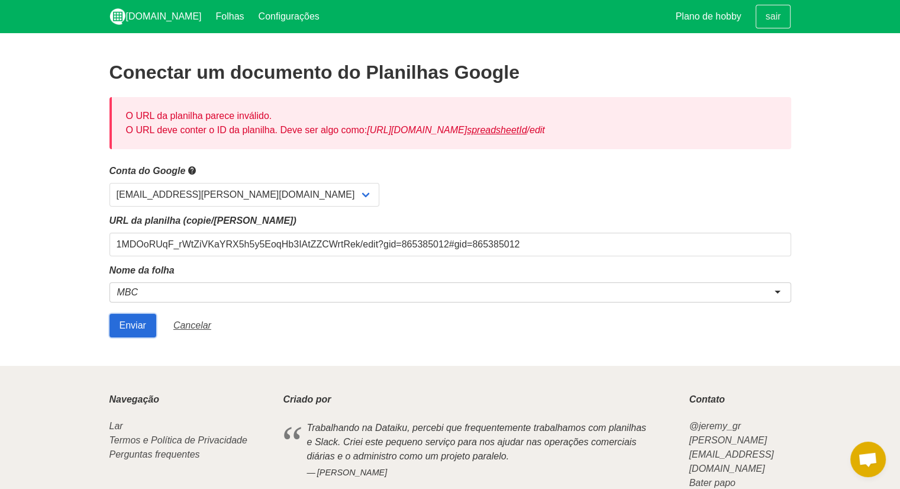
click at [128, 327] on input "Enviar" at bounding box center [133, 326] width 47 height 24
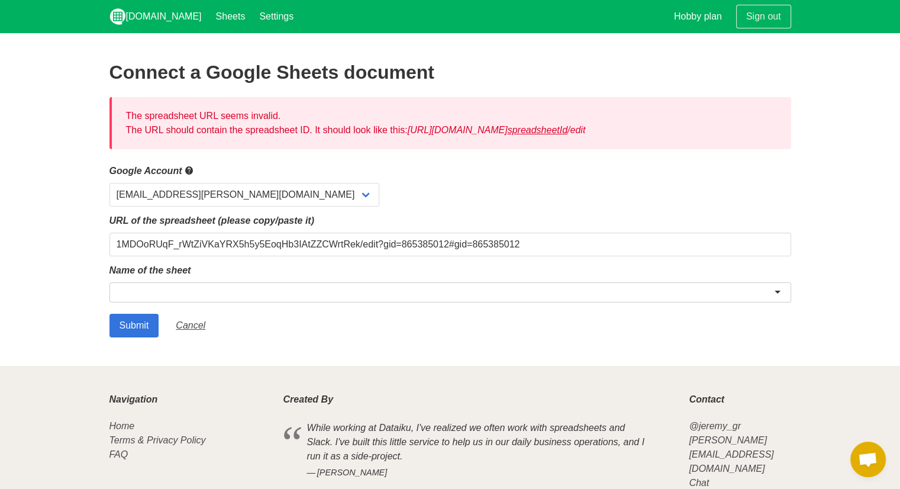
click at [182, 258] on form "Google Account [EMAIL_ADDRESS][PERSON_NAME][DOMAIN_NAME] URL of the spreadsheet…" at bounding box center [451, 250] width 682 height 174
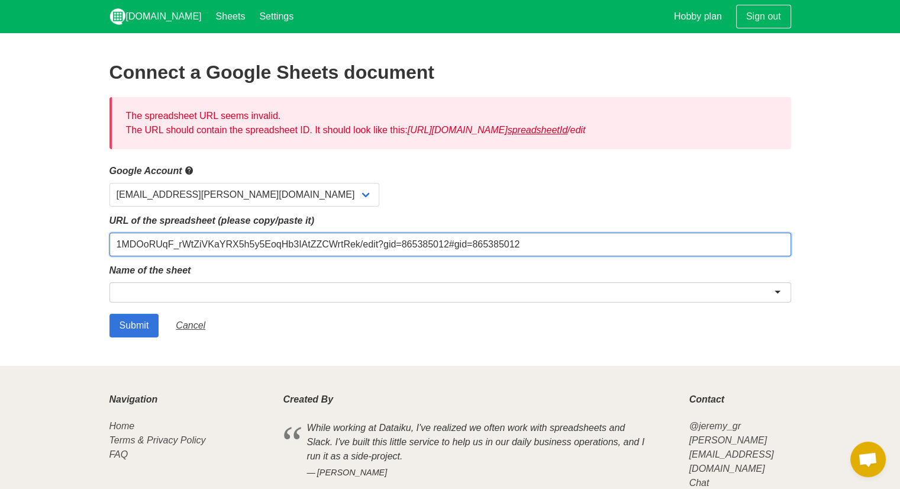
click at [192, 249] on input "1MDOoRUqF_rWtZiVKaYRX5h5y5EoqHb3IAtZZCWrtRek/edit?gid=865385012#gid=865385012" at bounding box center [451, 245] width 682 height 24
paste input "[URL][DOMAIN_NAME]"
type input "[URL][DOMAIN_NAME]"
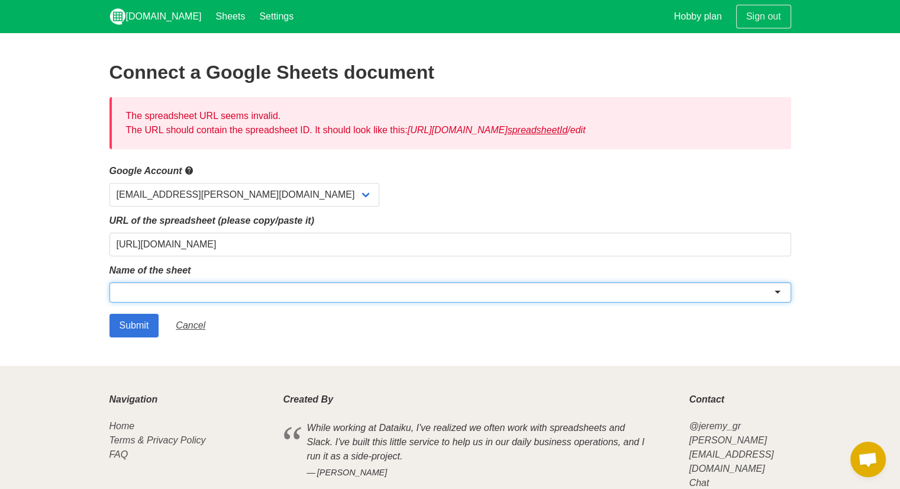
click at [165, 289] on div at bounding box center [451, 292] width 682 height 20
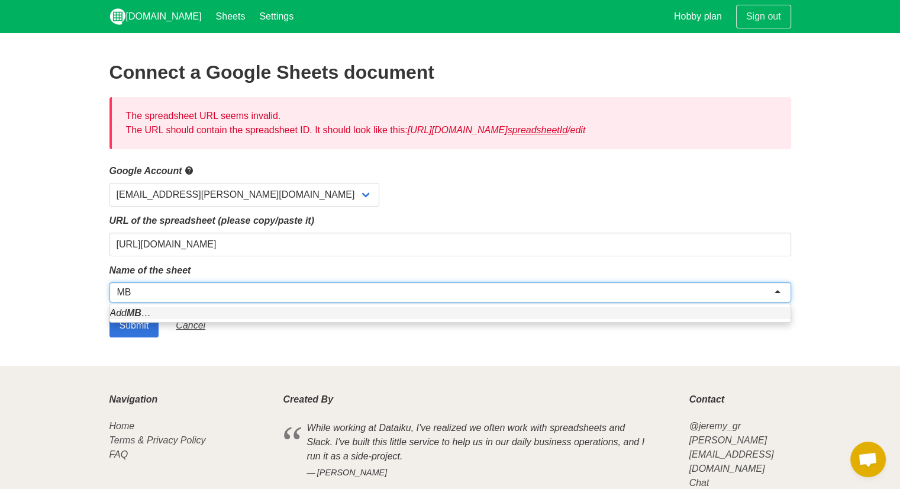
type input "MBC"
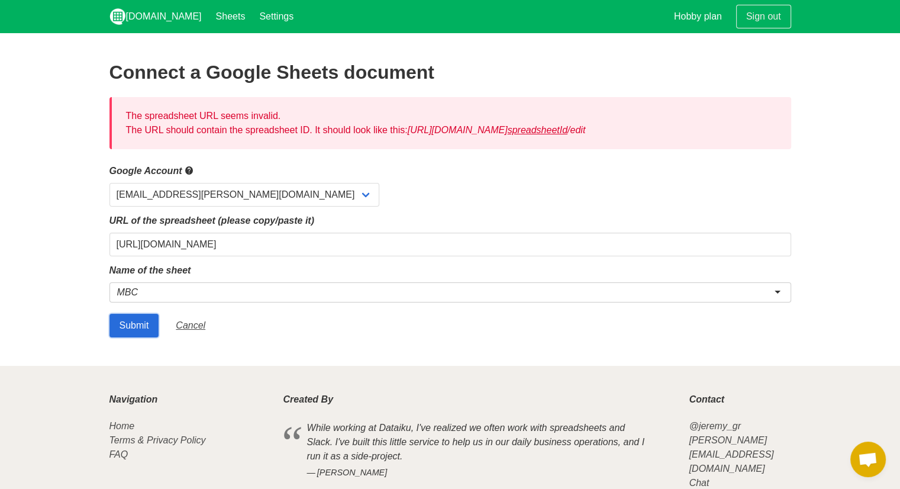
click at [135, 323] on input "Submit" at bounding box center [135, 326] width 50 height 24
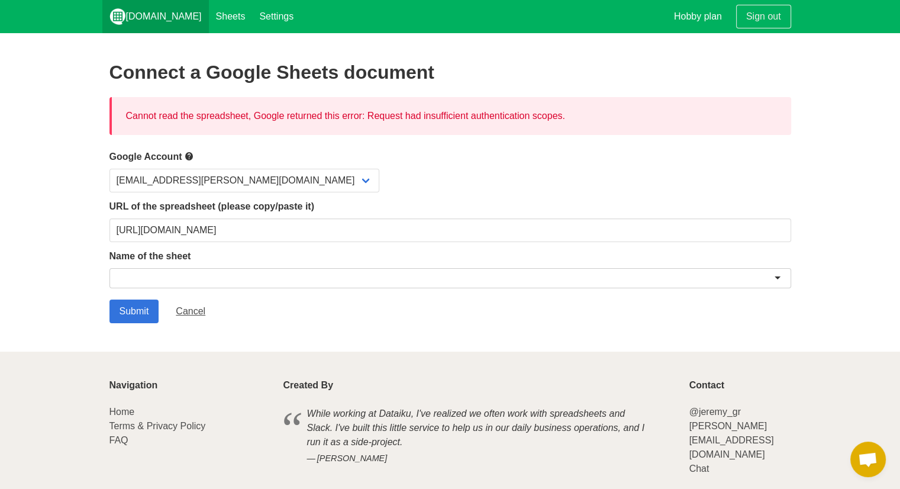
click at [121, 11] on img "main navigation" at bounding box center [118, 16] width 17 height 17
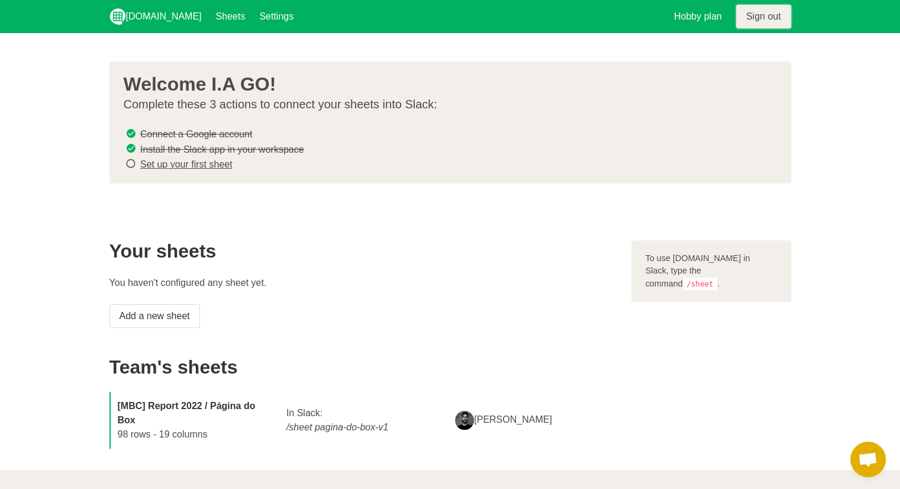
click at [744, 20] on link "Sign out" at bounding box center [763, 17] width 55 height 24
click at [201, 165] on link "Set up your first sheet" at bounding box center [186, 164] width 92 height 10
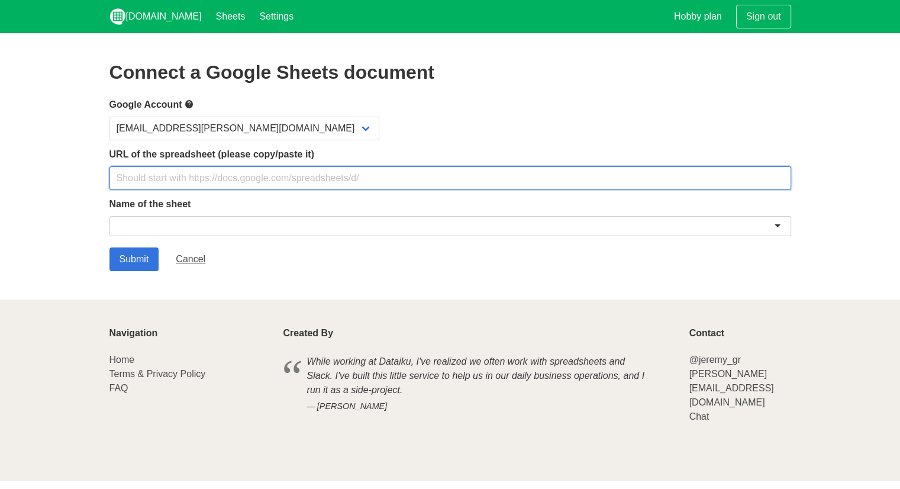
click at [201, 180] on input "text" at bounding box center [451, 178] width 682 height 24
paste input "https://docs.google.com/spreadsheets/d/1MDOoRUqF_rWtZiVKaYRX5h5y5EoqHb3IAtZZCWr…"
type input "https://docs.google.com/spreadsheets/d/1MDOoRUqF_rWtZiVKaYRX5h5y5EoqHb3IAtZZCWr…"
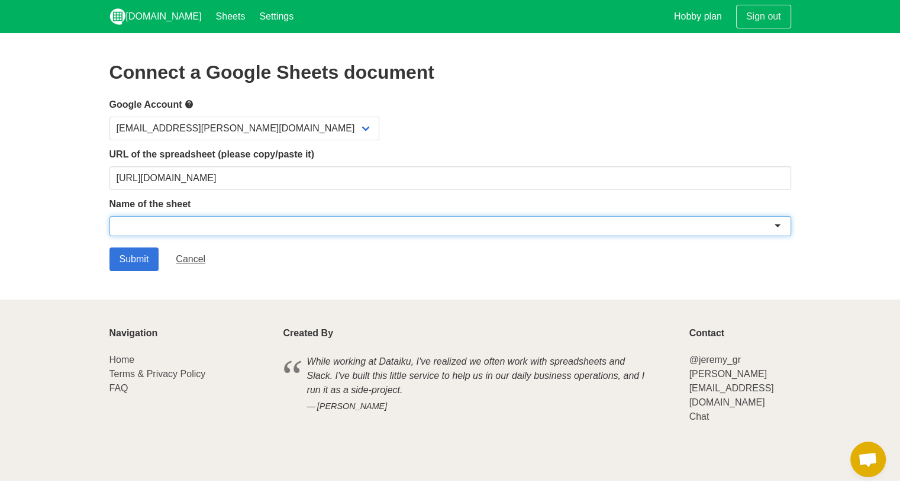
click at [176, 223] on div at bounding box center [451, 226] width 682 height 20
paste input "E-COMMERCE Produtos Loja MBC"
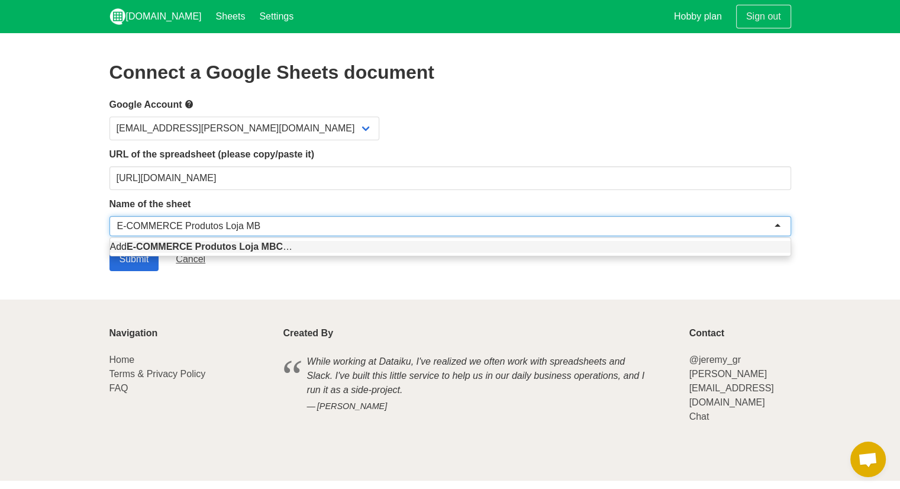
type input "E-COMMERCE Produtos Loja MBC"
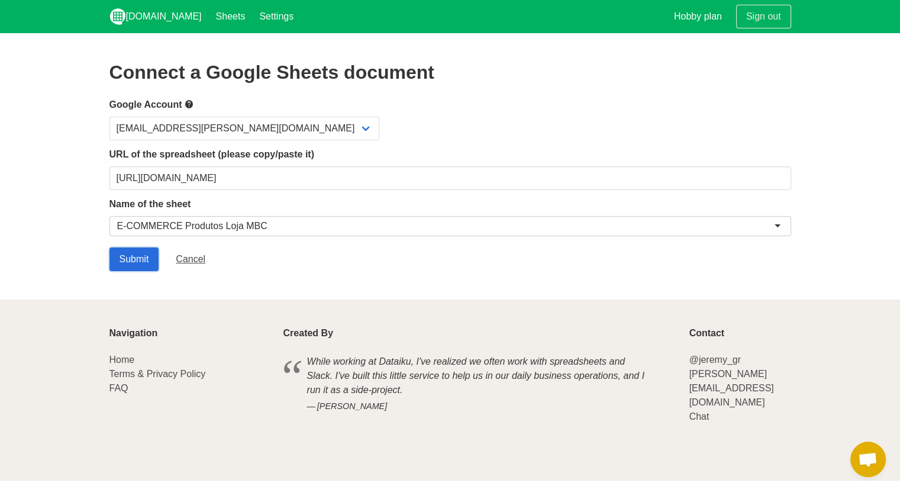
click at [130, 263] on input "Submit" at bounding box center [135, 259] width 50 height 24
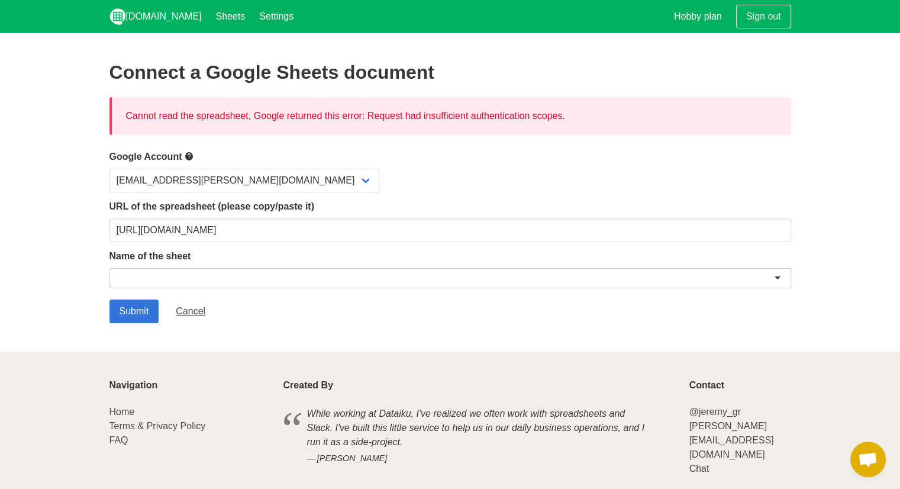
drag, startPoint x: 107, startPoint y: 75, endPoint x: 569, endPoint y: 121, distance: 464.6
click at [569, 121] on section "Connect a Google Sheets document Cannot read the spreadsheet, Google returned t…" at bounding box center [450, 192] width 900 height 318
copy div "Connect a Google Sheets document Cannot read the spreadsheet, Google returned t…"
click at [274, 182] on select "[EMAIL_ADDRESS][PERSON_NAME][DOMAIN_NAME]" at bounding box center [245, 181] width 270 height 24
click at [273, 183] on select "[EMAIL_ADDRESS][PERSON_NAME][DOMAIN_NAME]" at bounding box center [245, 181] width 270 height 24
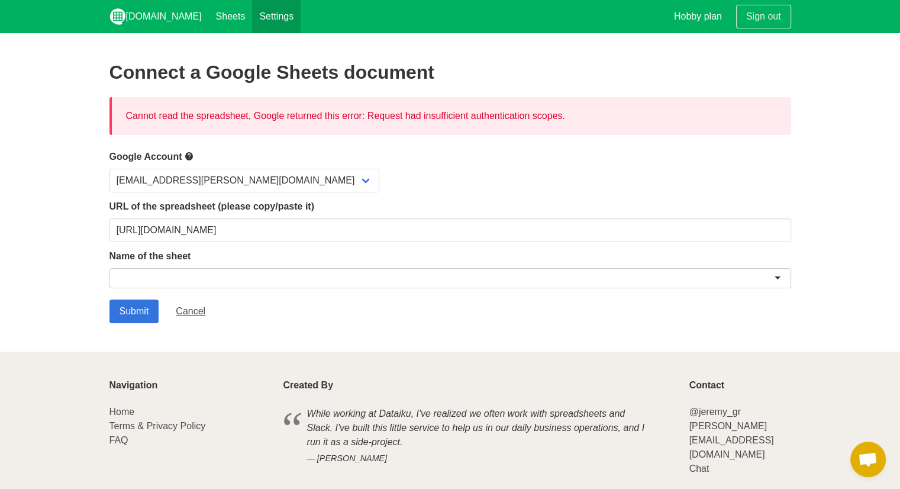
click at [252, 22] on link "Settings" at bounding box center [276, 16] width 49 height 33
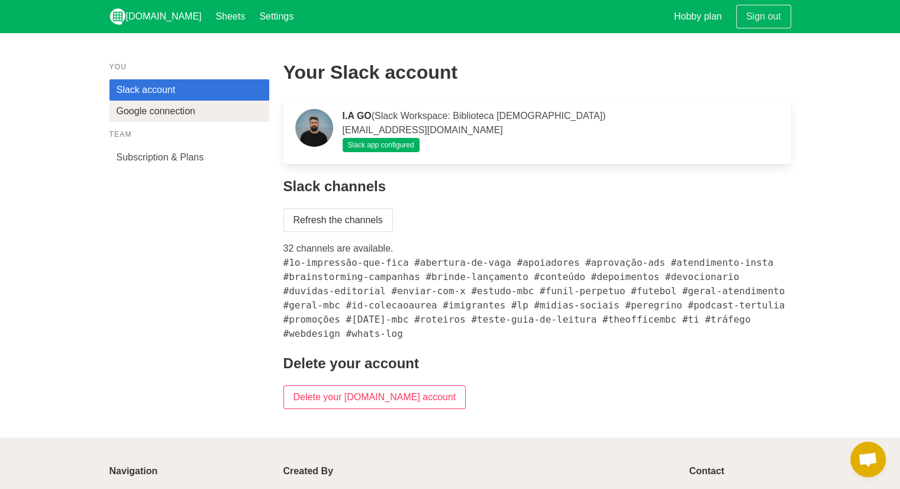
click at [244, 115] on link "Google connection" at bounding box center [190, 111] width 160 height 21
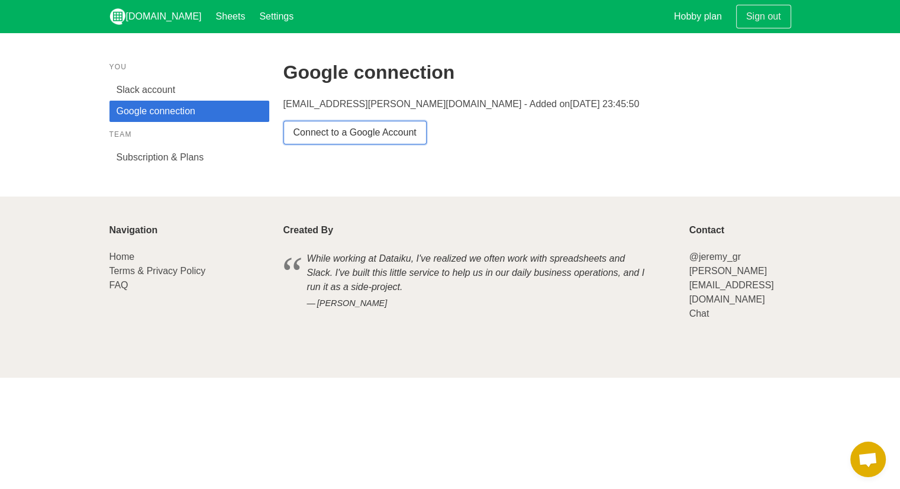
click at [337, 138] on link "Connect to a Google Account" at bounding box center [355, 133] width 143 height 24
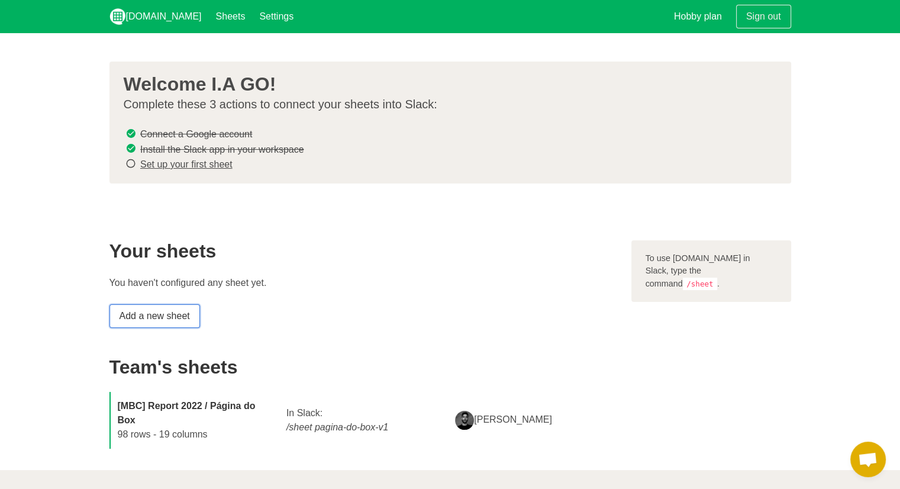
click at [180, 315] on link "Add a new sheet" at bounding box center [155, 316] width 91 height 24
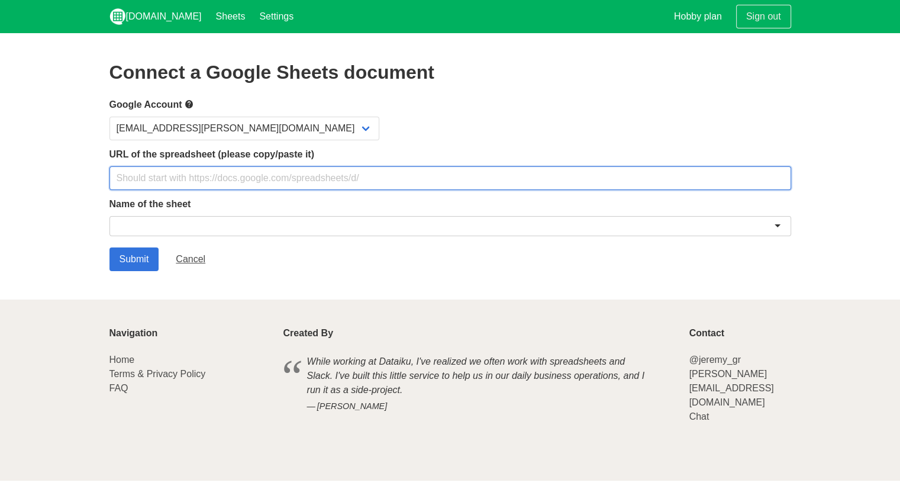
click at [189, 183] on input "text" at bounding box center [451, 178] width 682 height 24
paste input "https://docs.google.com/spreadsheets/d/1MDOoRUqF_rWtZiVKaYRX5h5y5EoqHb3IAtZZCWr…"
type input "https://docs.google.com/spreadsheets/d/1MDOoRUqF_rWtZiVKaYRX5h5y5EoqHb3IAtZZCWr…"
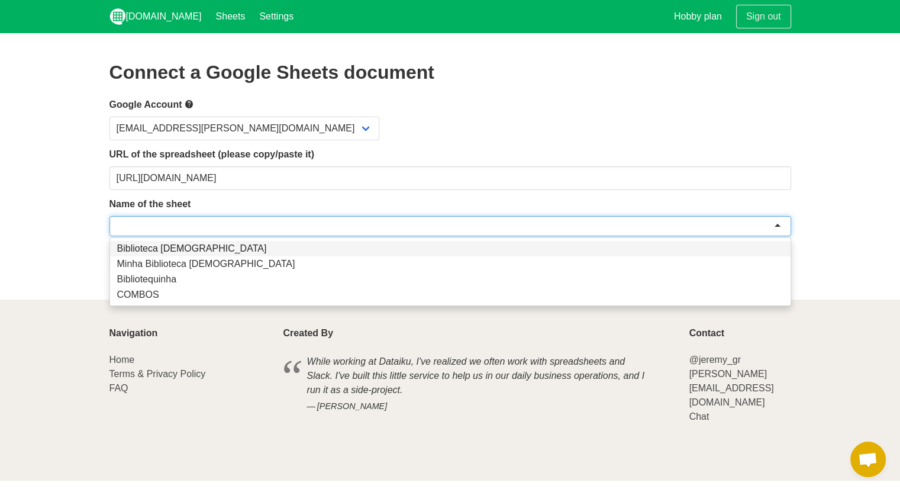
paste input "E-COMMERCE Produtos Loja MBC"
type input "E-COMMERCE Produtos Loja MBC"
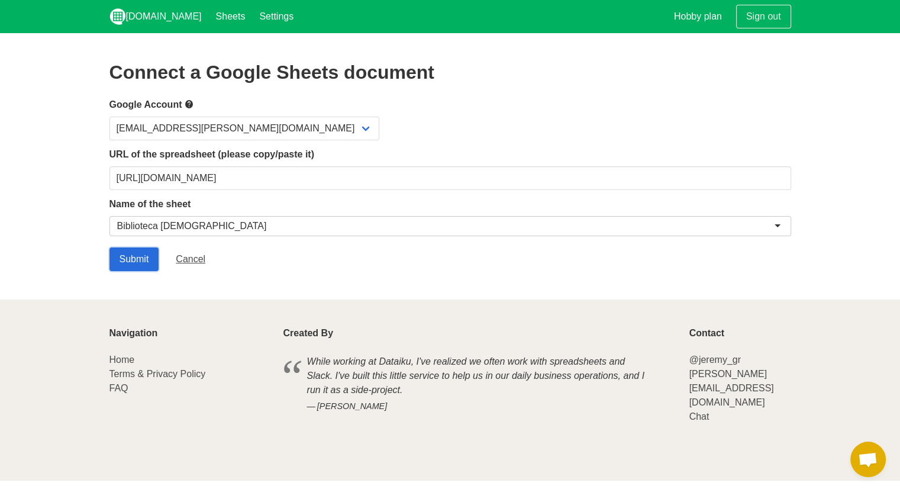
click at [128, 256] on input "Submit" at bounding box center [135, 259] width 50 height 24
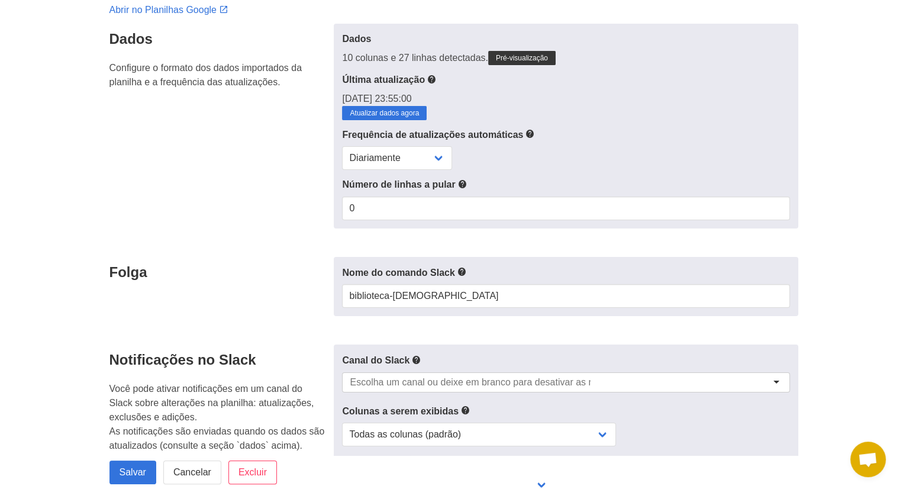
scroll to position [118, 0]
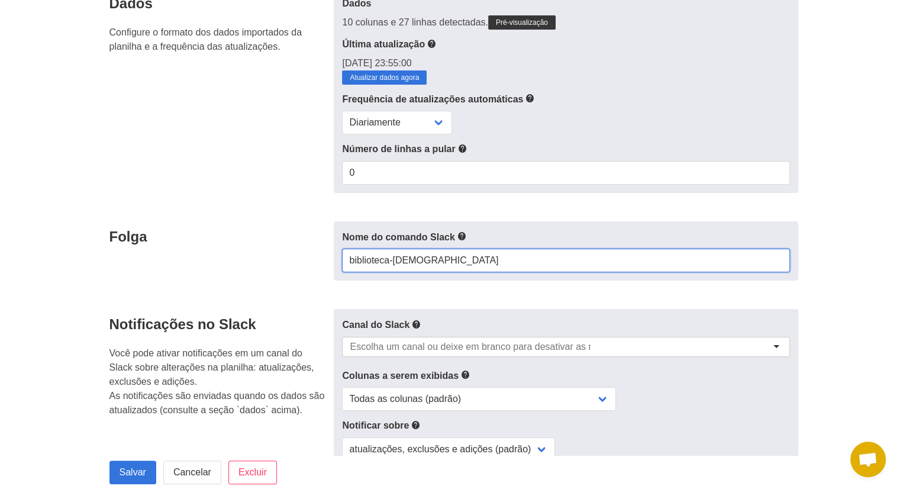
click at [474, 259] on input "biblioteca-[DEMOGRAPHIC_DATA]" at bounding box center [565, 261] width 447 height 24
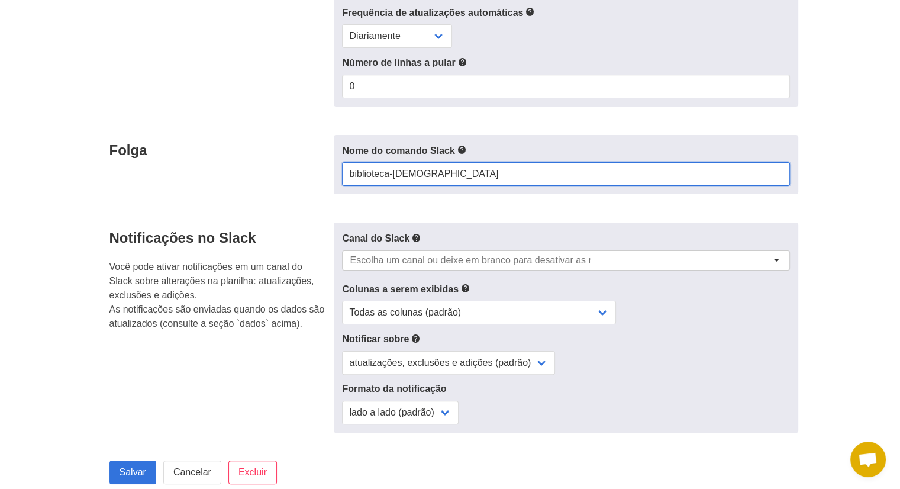
scroll to position [237, 0]
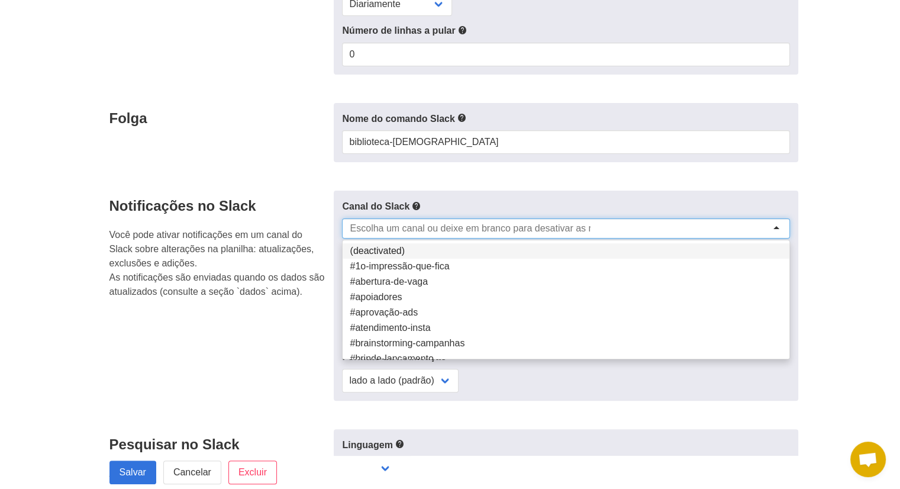
click at [463, 235] on div at bounding box center [565, 228] width 447 height 20
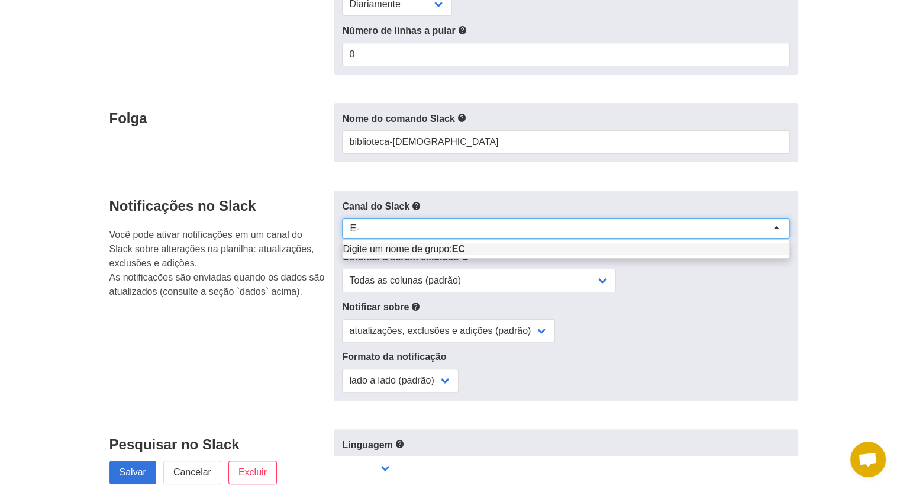
type input "E"
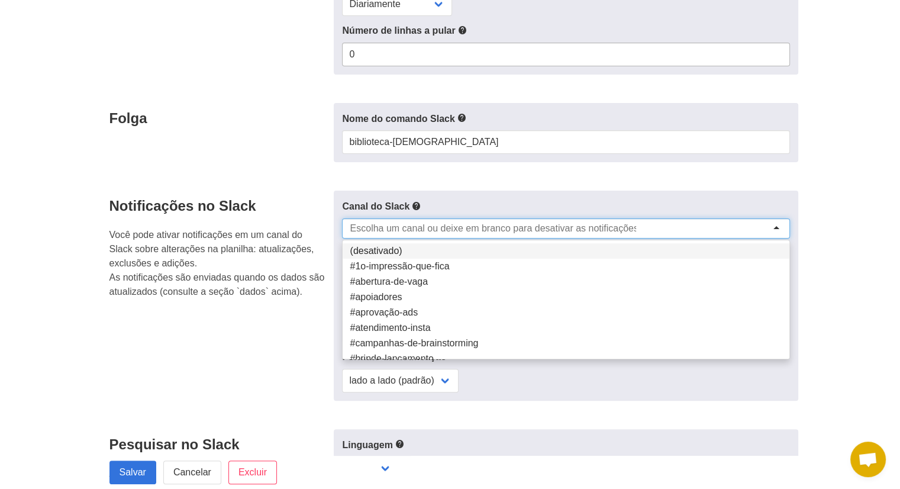
paste input "C08UPHG6KRA"
type input "C08UPHG6KRA"
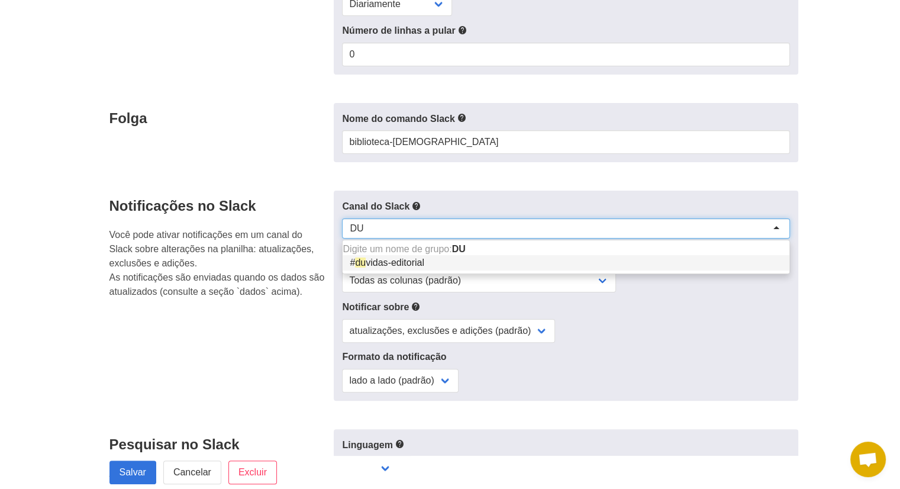
type input "DU"
click at [478, 176] on form "Dados Configure o formato dos dados importados da planilha e a frequência das a…" at bounding box center [451, 329] width 682 height 919
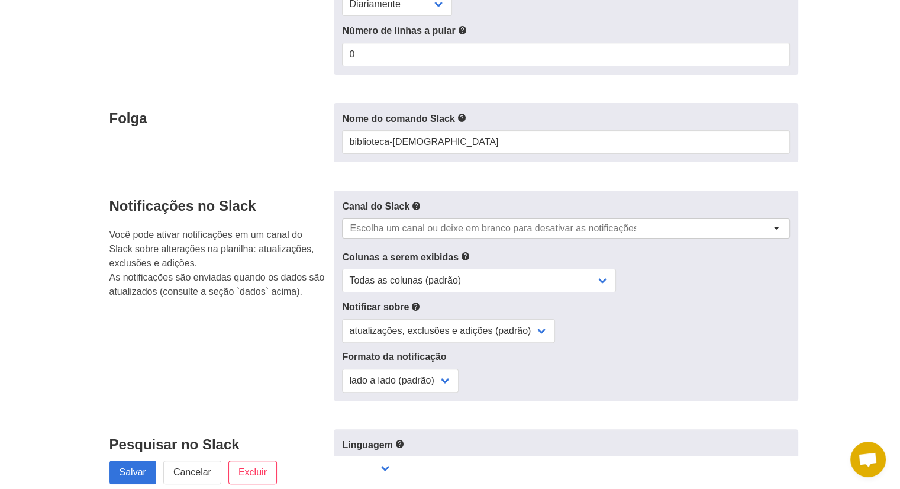
click at [669, 230] on div at bounding box center [565, 228] width 447 height 20
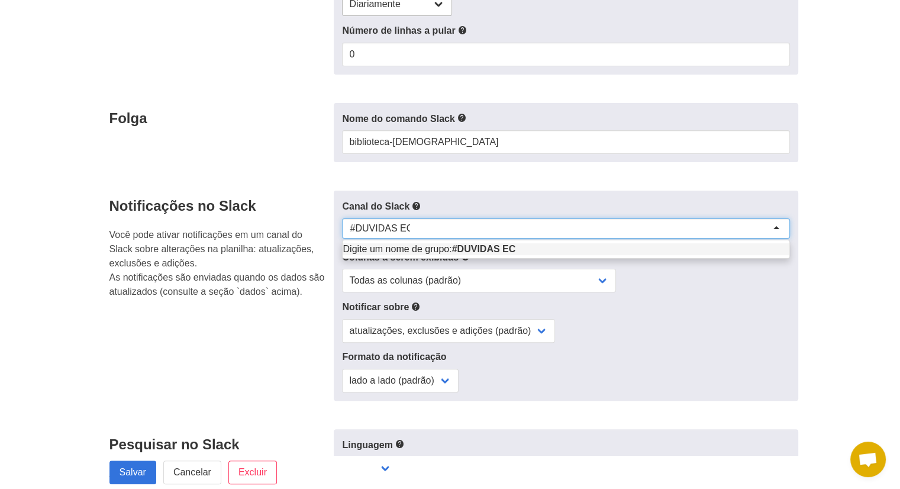
type input "#DUVIDAS EC"
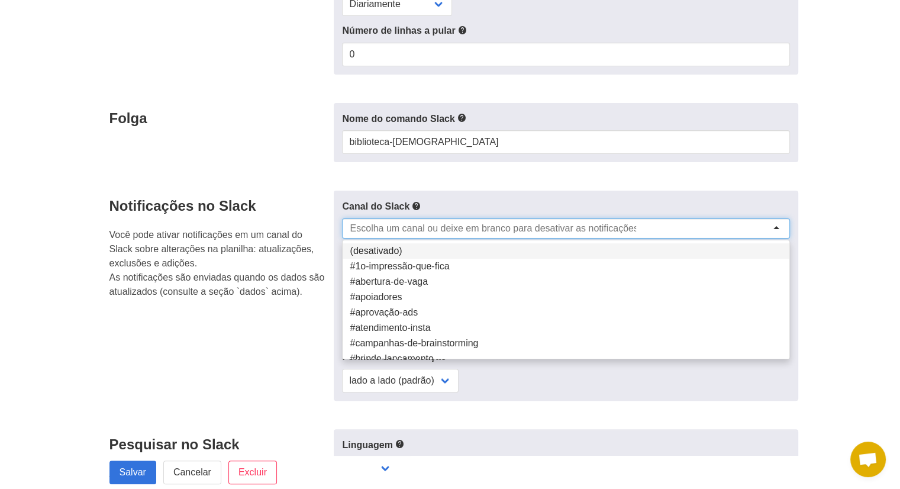
paste input "dúvidas-ecommerce"
type input "dúvidas-ecommerce"
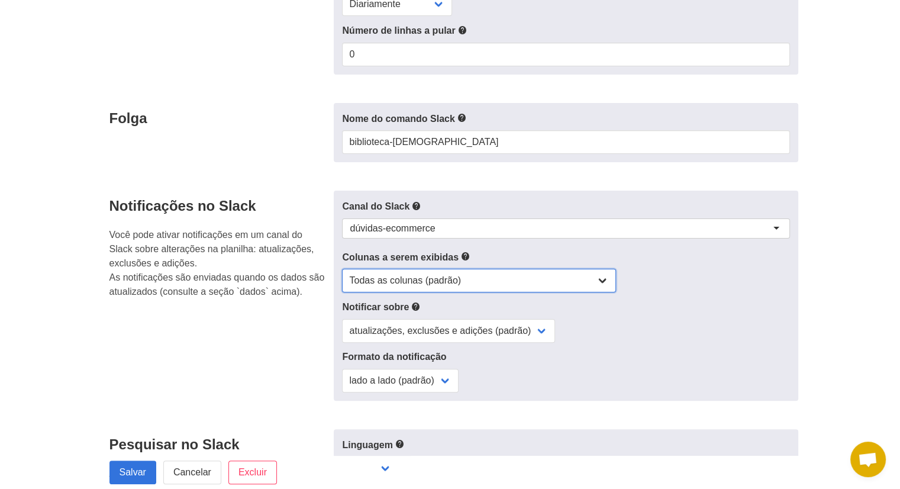
click at [481, 284] on select "Todas as colunas (padrão) Somente colunas com valores modificados Colunas com v…" at bounding box center [479, 281] width 274 height 24
click at [342, 269] on select "Todas as colunas (padrão) Somente colunas com valores modificados Colunas com v…" at bounding box center [479, 281] width 274 height 24
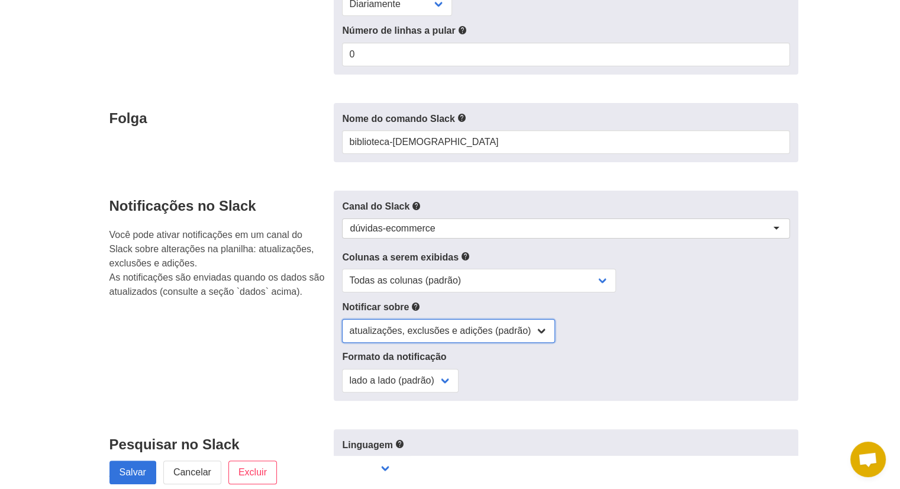
click at [459, 335] on select "atualizações, exclusões e adições (padrão) apenas atualizações apenas atualizaç…" at bounding box center [448, 331] width 213 height 24
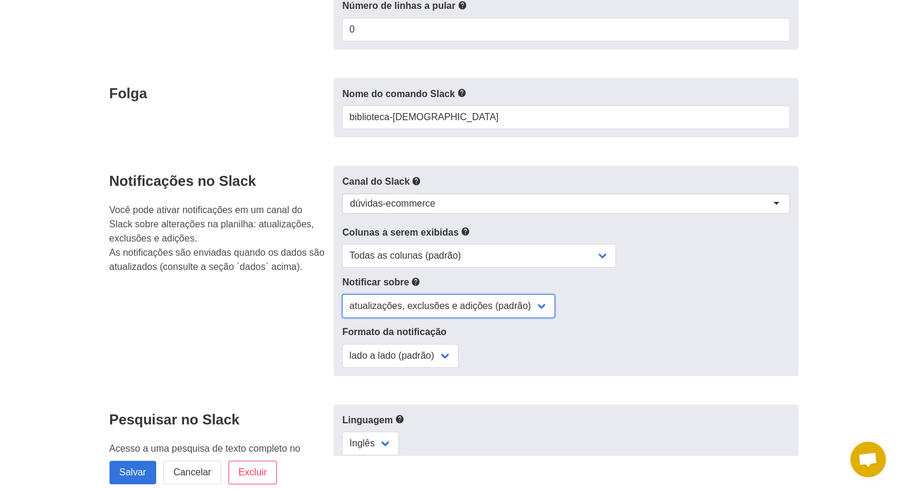
scroll to position [414, 0]
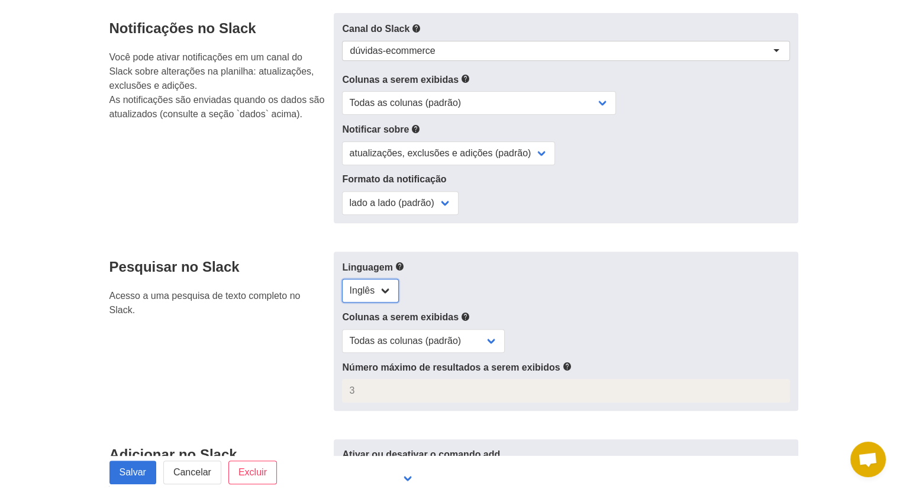
click at [381, 289] on select "Inglês" at bounding box center [370, 291] width 57 height 24
click at [505, 285] on div "Inglês" at bounding box center [565, 291] width 447 height 24
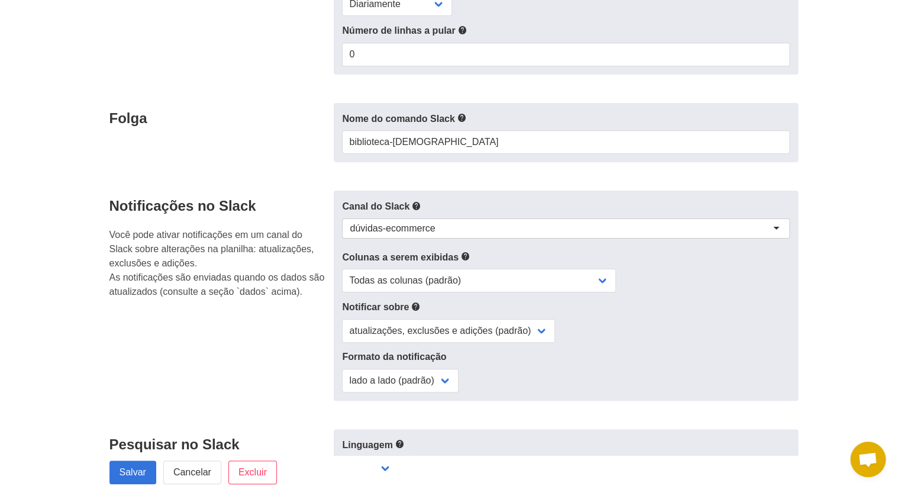
scroll to position [411, 0]
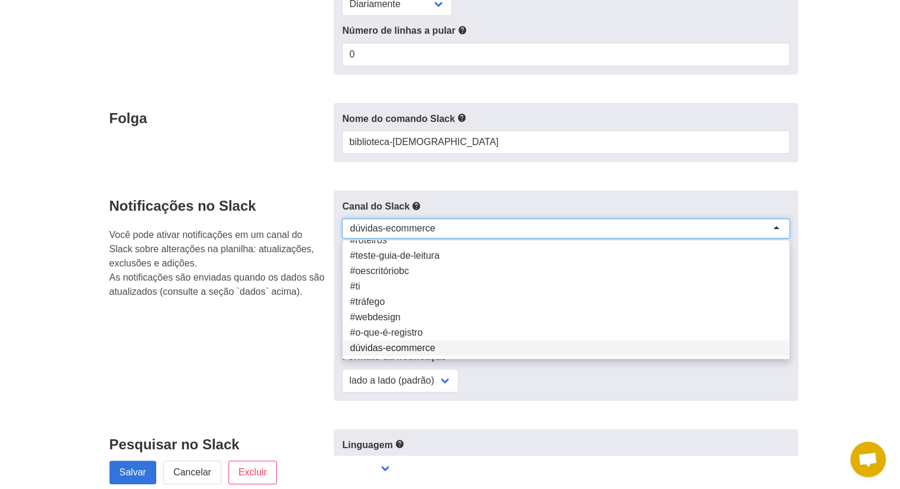
click at [431, 226] on font "dúvidas-ecommerce" at bounding box center [392, 228] width 85 height 10
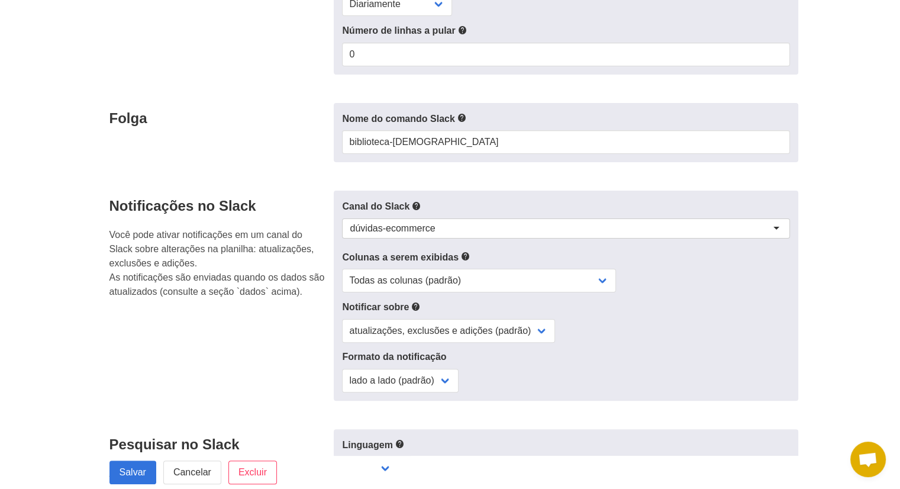
click at [425, 346] on div "Canal do Slack dúvidas-ecommerce dúvidas-ecommerce (deactivated) #1o-impressão-…" at bounding box center [566, 296] width 464 height 210
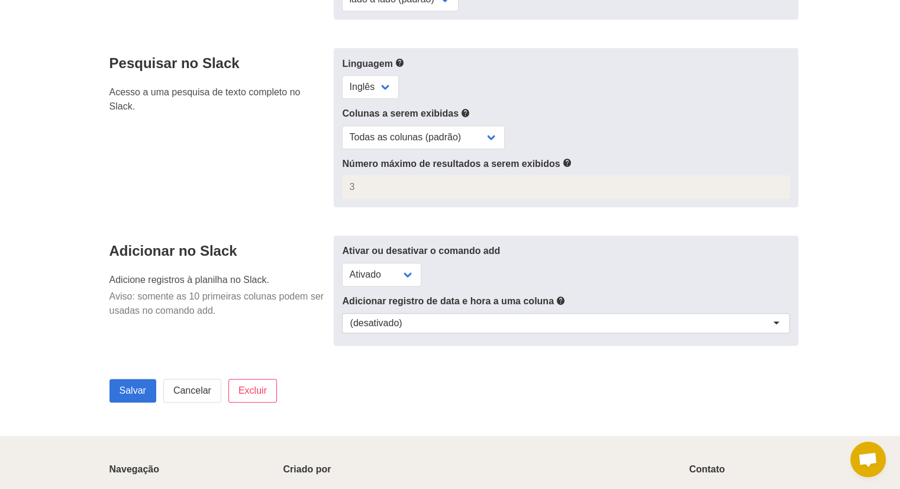
scroll to position [732, 0]
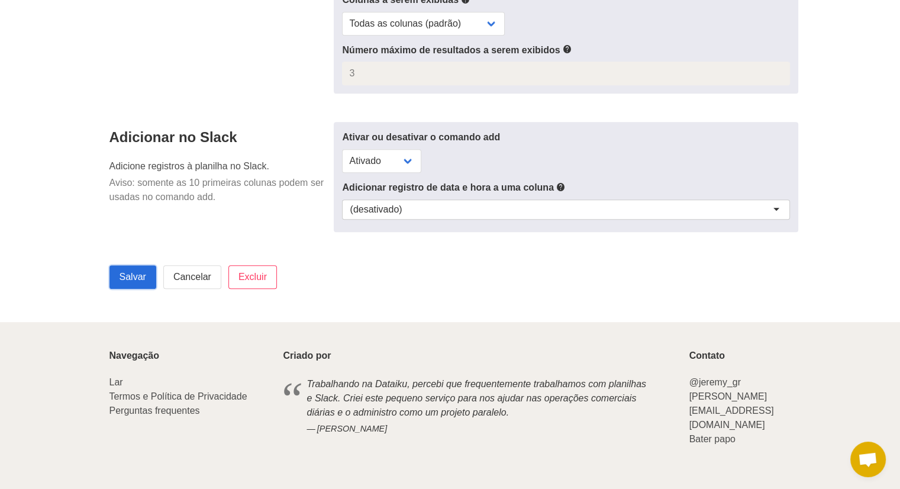
click at [130, 270] on input "Salvar" at bounding box center [133, 277] width 47 height 24
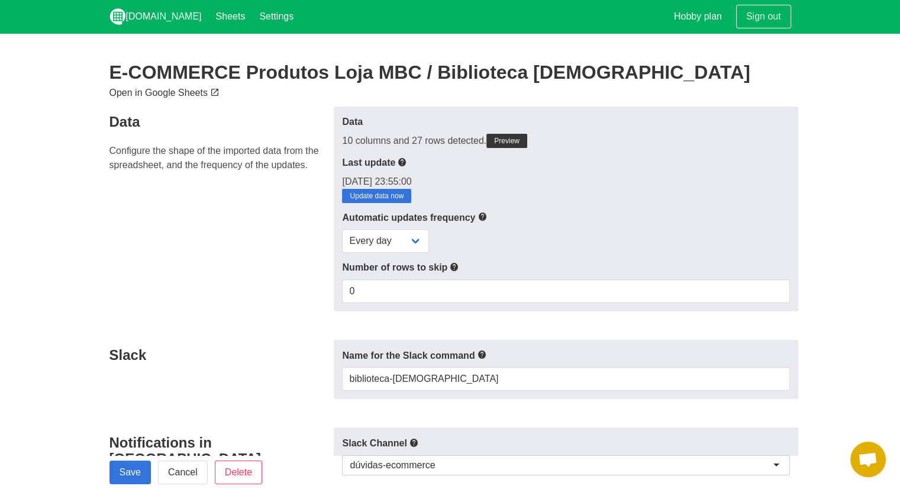
click at [178, 93] on link "Open in Google Sheets" at bounding box center [166, 93] width 112 height 10
click at [209, 21] on link "Sheets" at bounding box center [231, 16] width 44 height 33
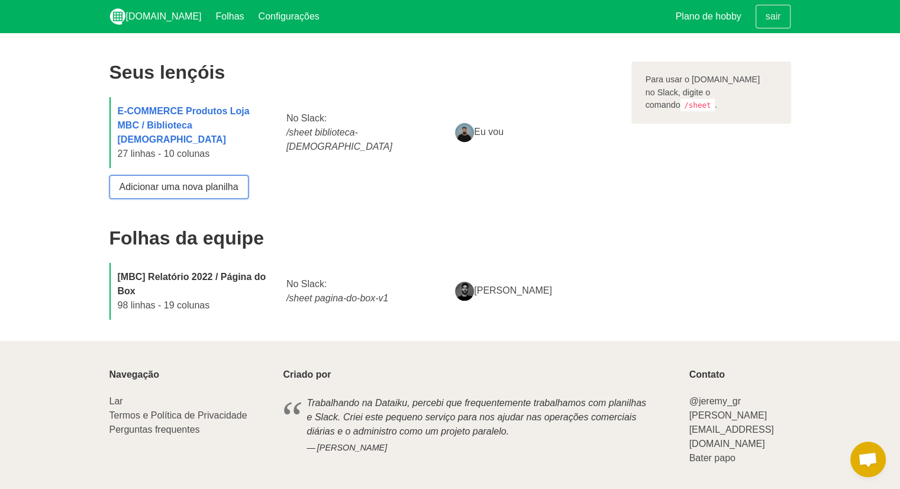
click at [191, 182] on font "Adicionar uma nova planilha" at bounding box center [179, 187] width 119 height 10
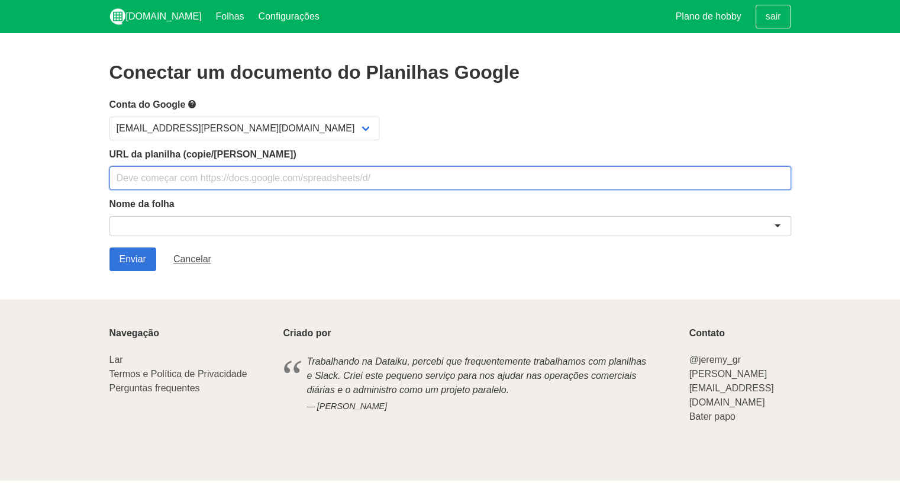
drag, startPoint x: 0, startPoint y: 0, endPoint x: 191, endPoint y: 170, distance: 255.7
click at [191, 170] on input "text" at bounding box center [451, 178] width 682 height 24
paste input "[URL][DOMAIN_NAME]"
type input "[URL][DOMAIN_NAME]"
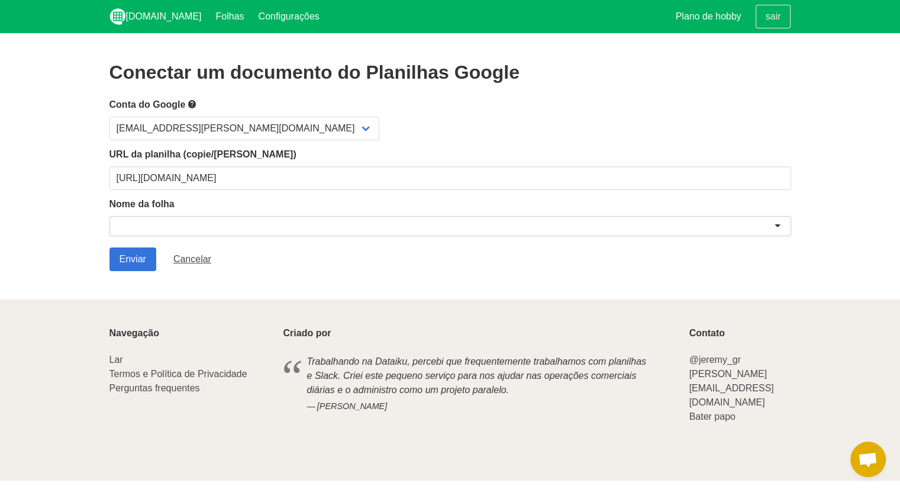
click at [193, 213] on div "Nome da folha" at bounding box center [451, 218] width 682 height 43
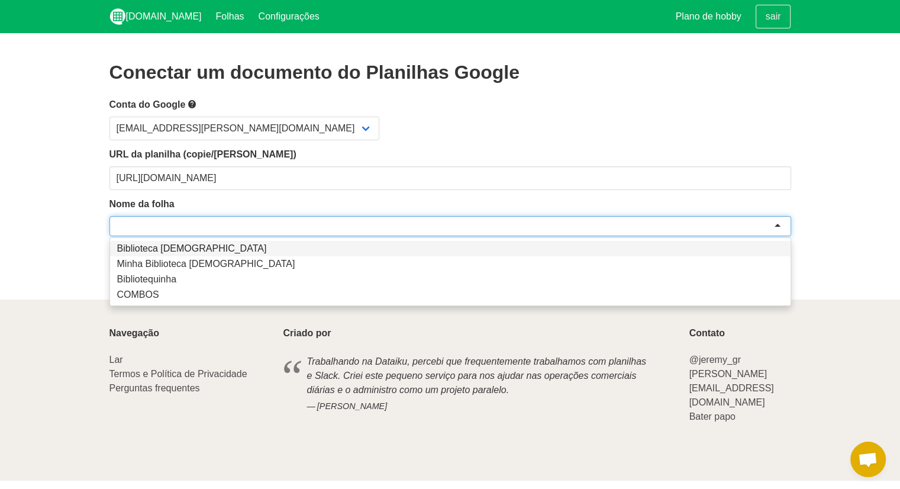
click at [189, 222] on div at bounding box center [451, 226] width 682 height 20
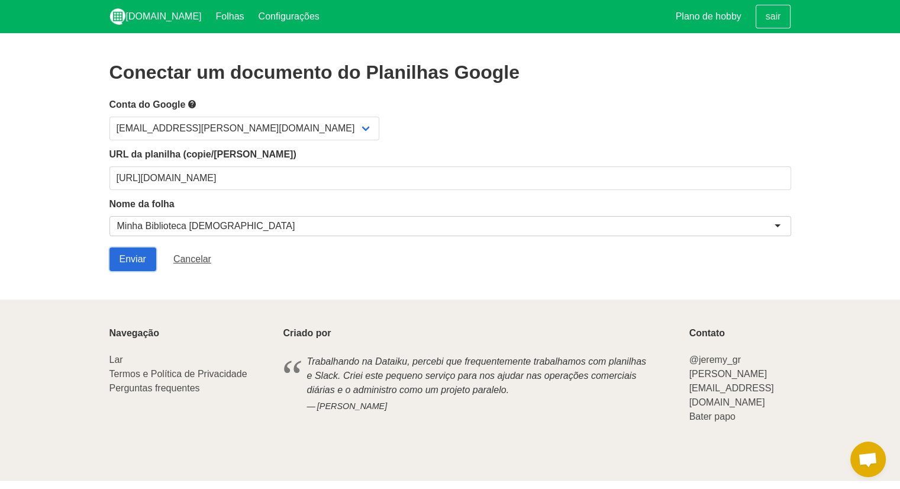
click at [130, 256] on input "Enviar" at bounding box center [133, 259] width 47 height 24
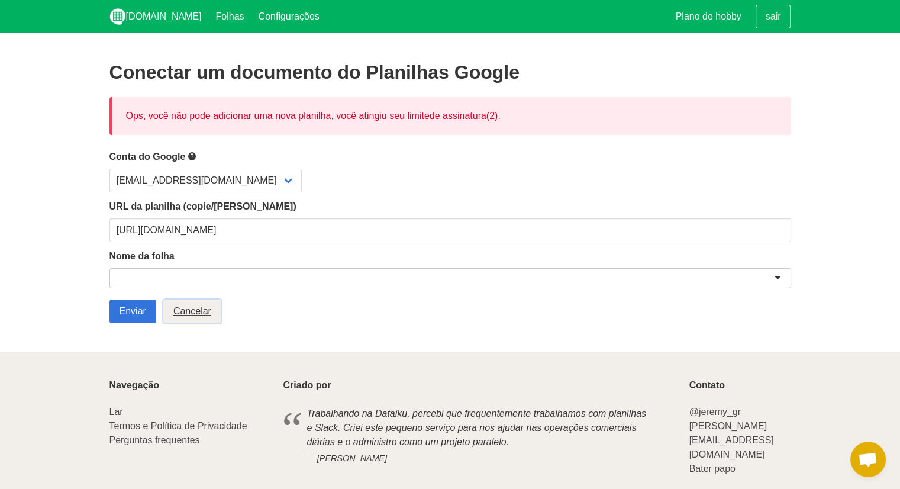
click at [185, 307] on font "Cancelar" at bounding box center [192, 311] width 38 height 10
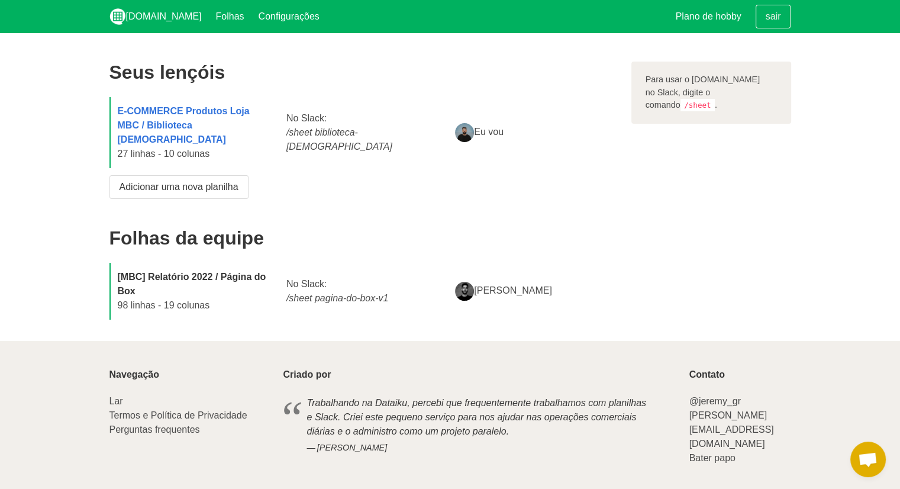
click at [177, 118] on div "E-COMMERCE Produtos Loja MBC / Biblioteca [DEMOGRAPHIC_DATA] 27 linhas - 10 col…" at bounding box center [195, 132] width 169 height 71
click at [189, 106] on font "E-COMMERCE Produtos Loja MBC / Biblioteca [DEMOGRAPHIC_DATA]" at bounding box center [184, 125] width 132 height 38
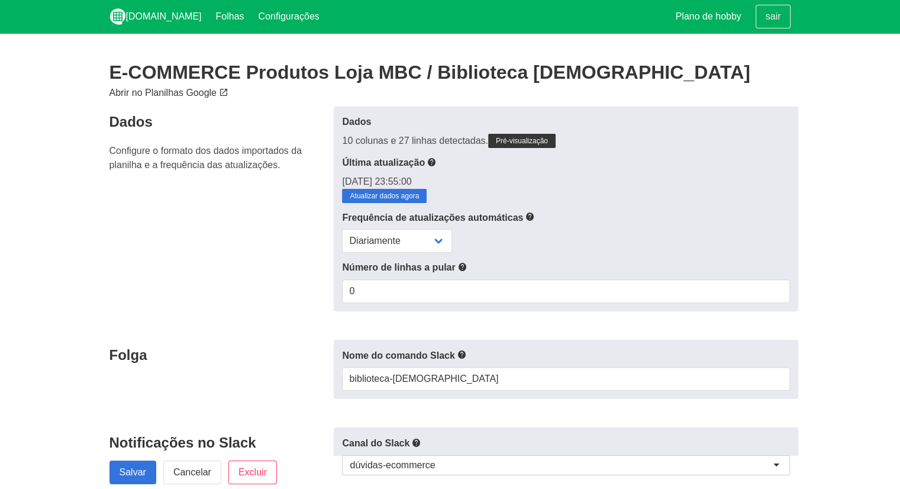
click at [193, 91] on font "Abrir no Planilhas Google" at bounding box center [163, 93] width 107 height 10
click at [216, 21] on font "Folhas" at bounding box center [230, 16] width 28 height 10
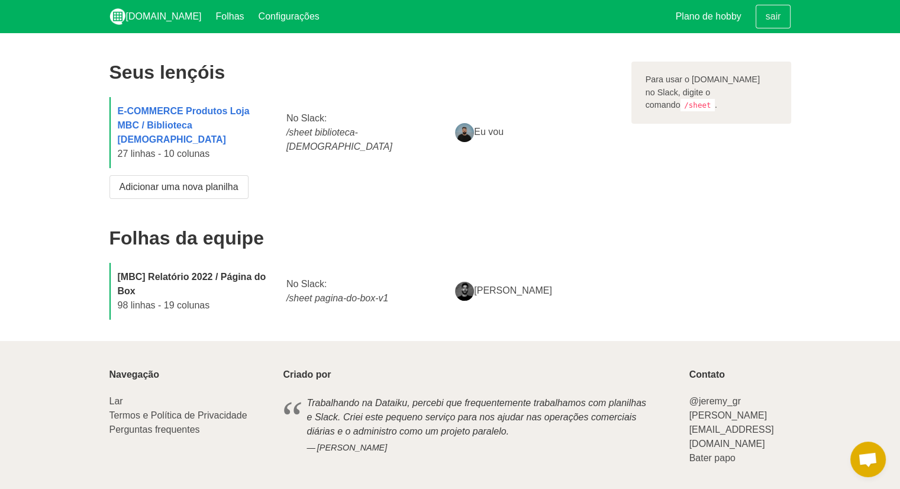
click at [121, 300] on font "98 linhas - 19 colunas" at bounding box center [164, 305] width 92 height 10
click at [168, 182] on font "Adicionar uma nova planilha" at bounding box center [179, 187] width 119 height 10
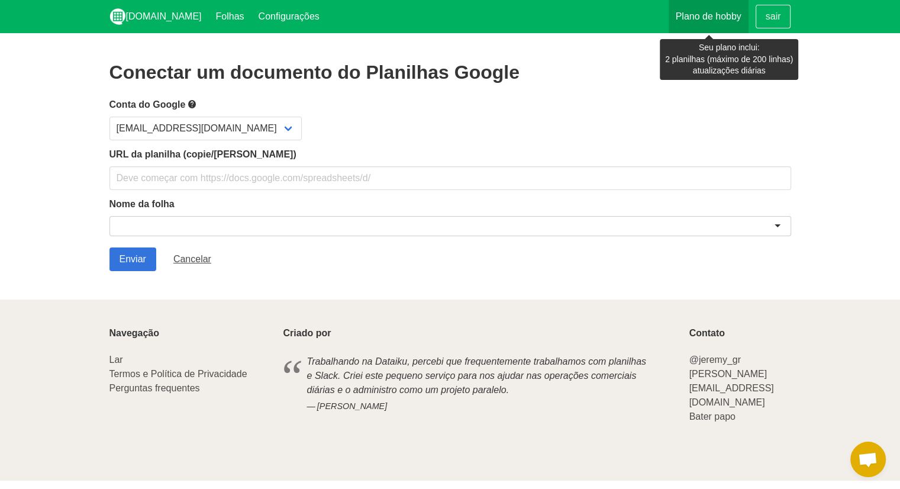
click at [701, 20] on font "Plano de hobby" at bounding box center [709, 16] width 66 height 10
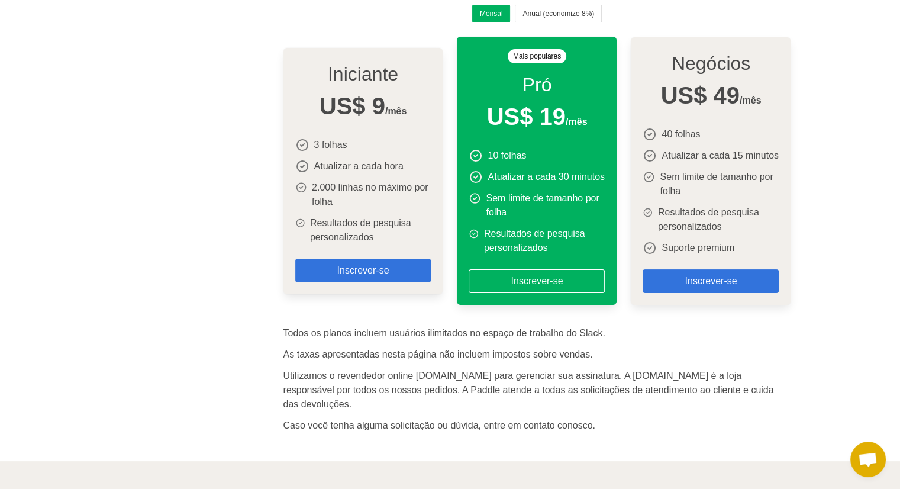
scroll to position [133, 0]
